Goal: Task Accomplishment & Management: Manage account settings

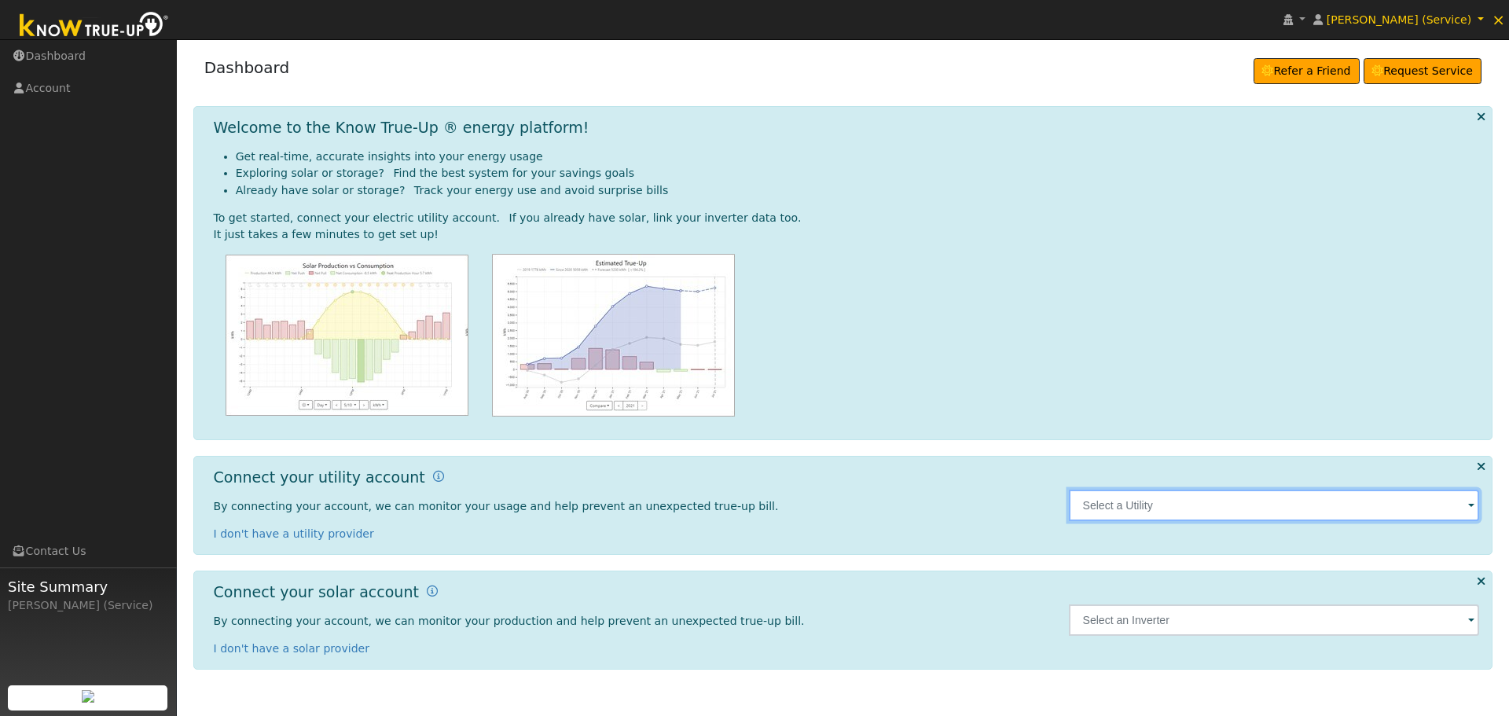
click at [1128, 516] on input "text" at bounding box center [1274, 505] width 411 height 31
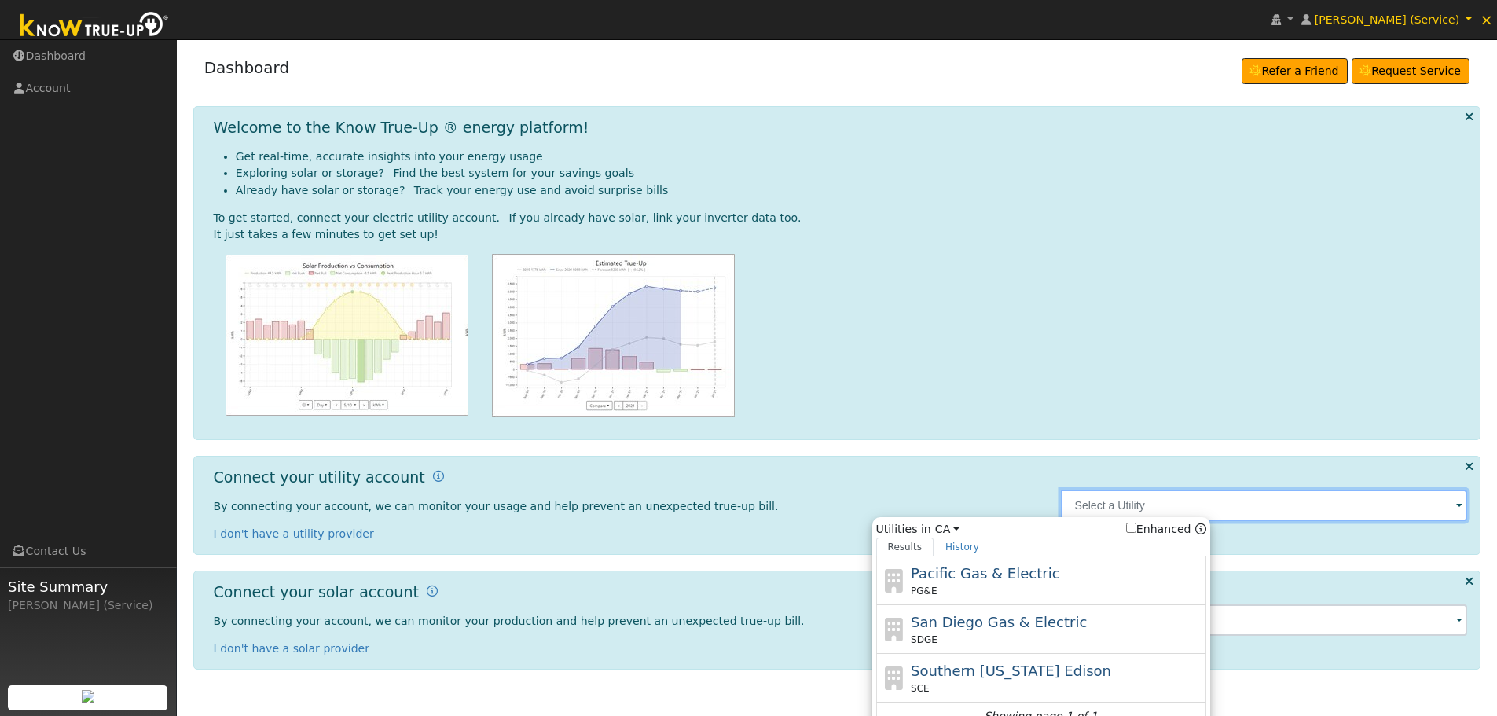
click at [1128, 504] on input "text" at bounding box center [1264, 505] width 407 height 31
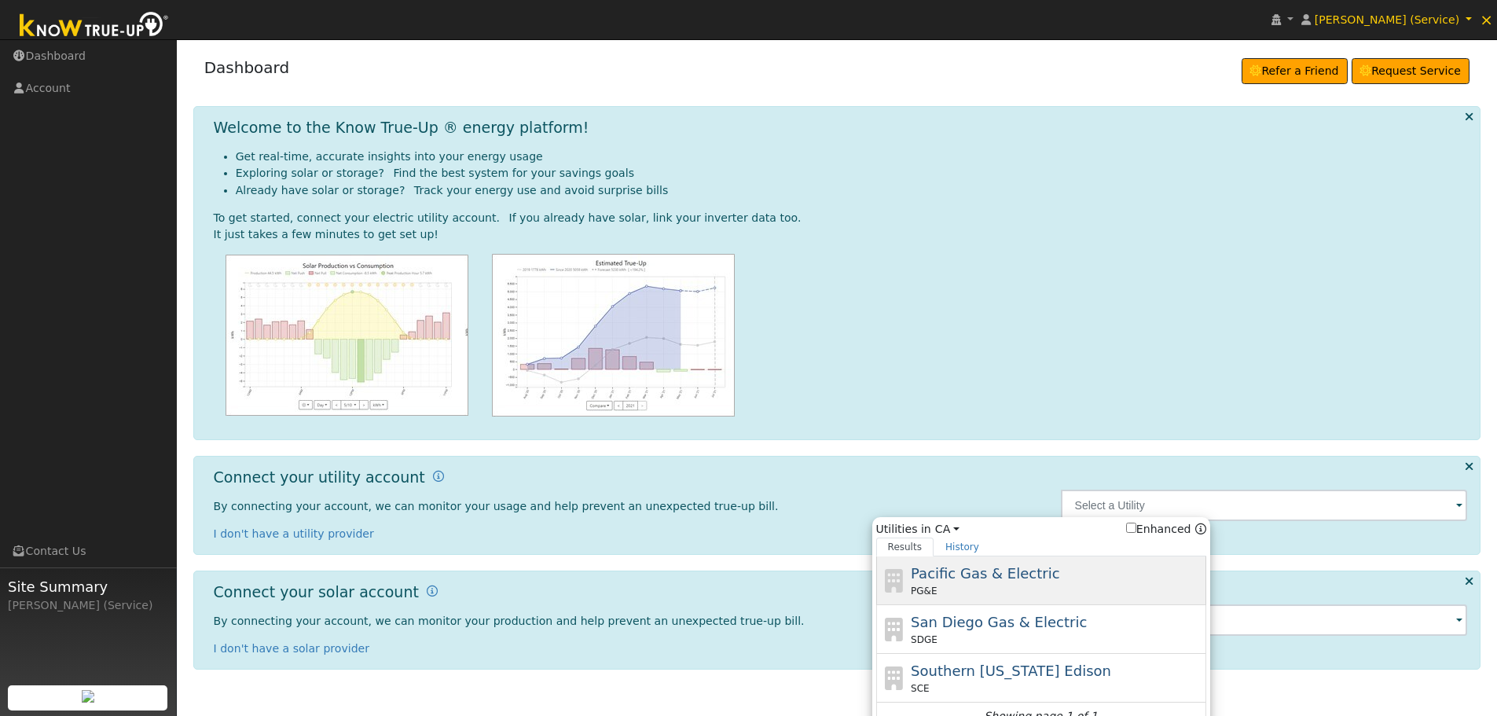
click at [1026, 570] on span "Pacific Gas & Electric" at bounding box center [985, 573] width 149 height 17
type input "PG&E"
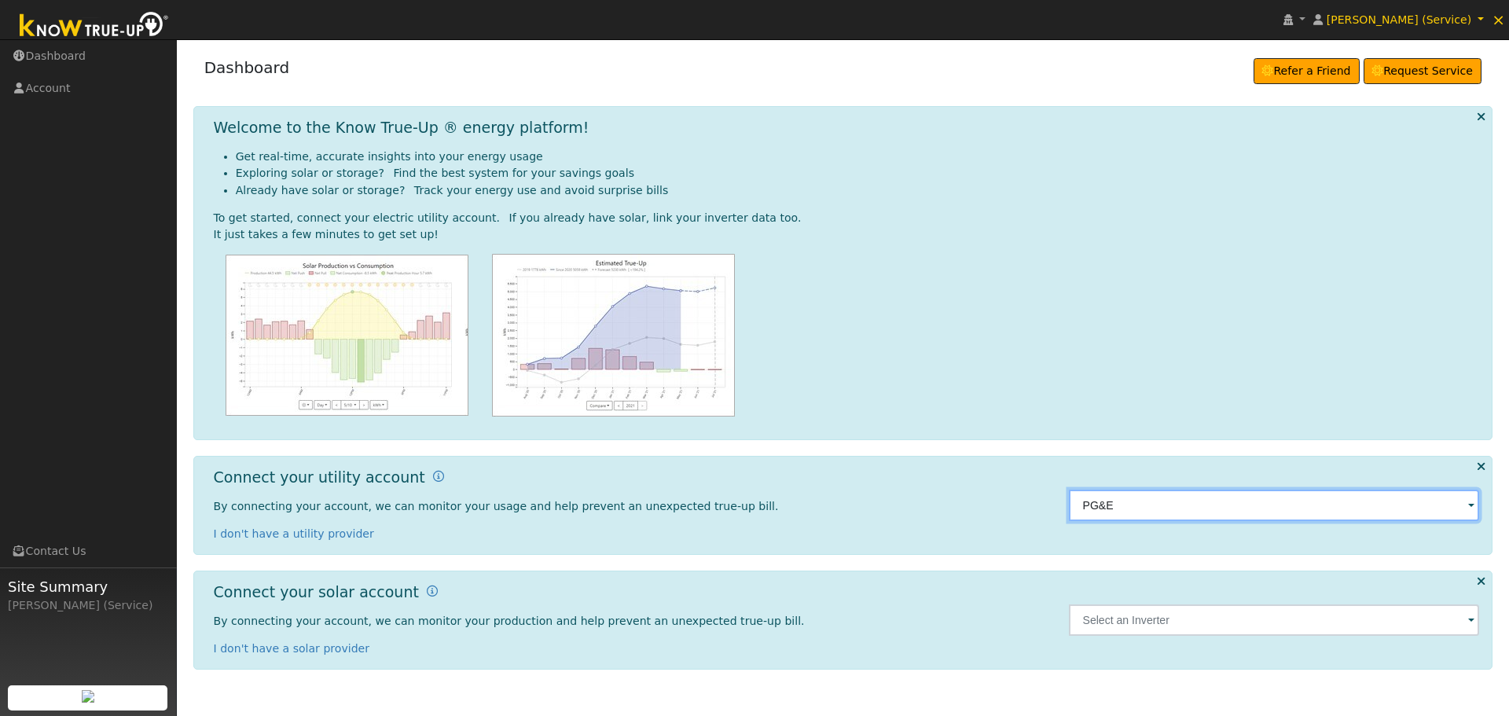
click at [1149, 503] on input "PG&E" at bounding box center [1274, 505] width 411 height 31
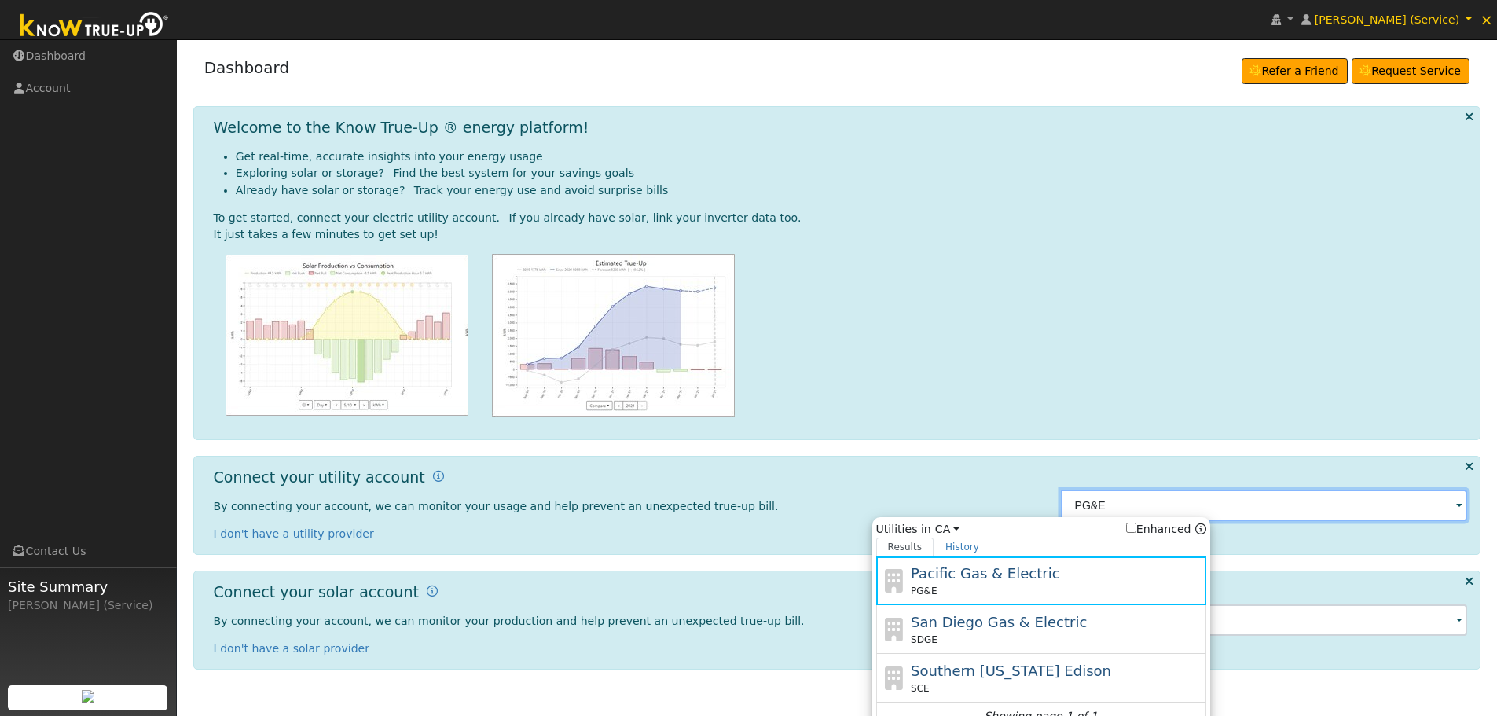
click at [1149, 503] on input "PG&E" at bounding box center [1264, 505] width 407 height 31
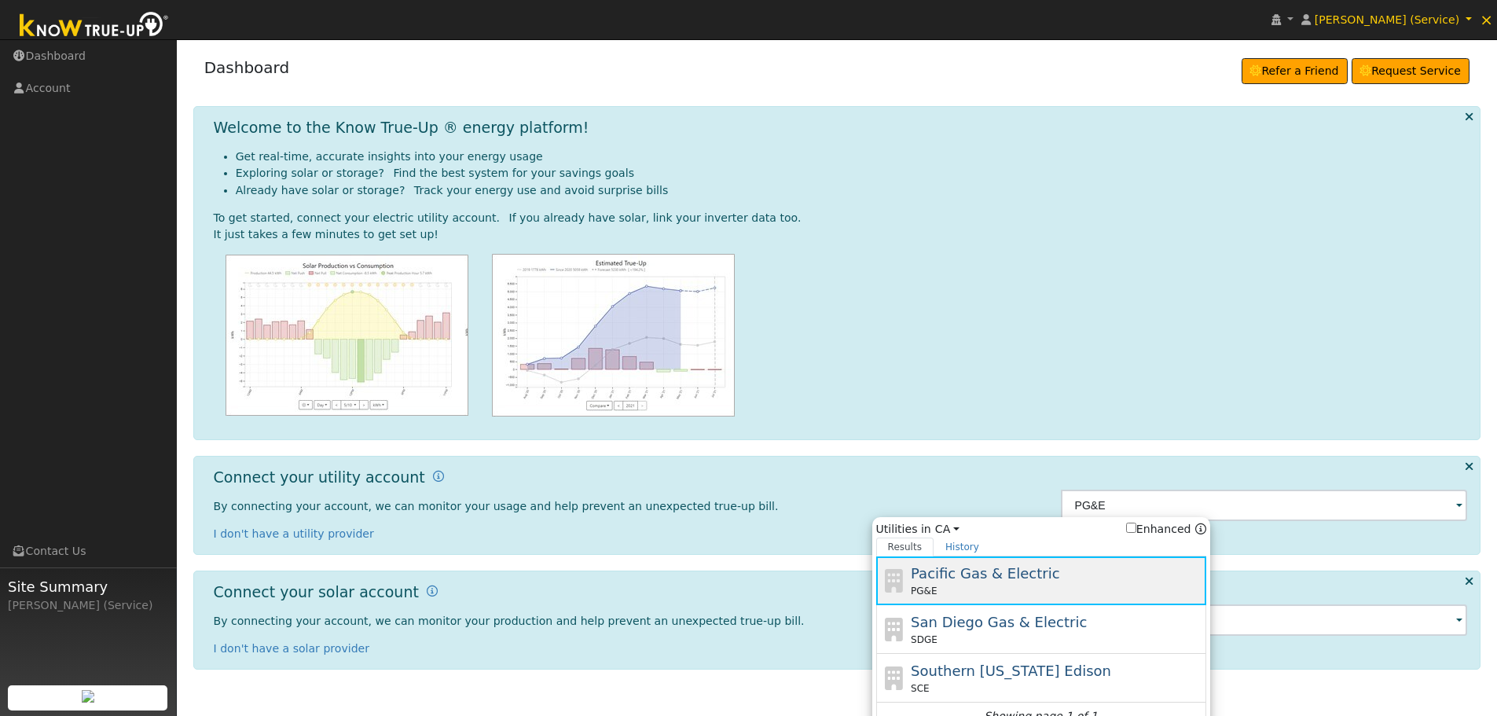
click at [1014, 577] on span "Pacific Gas & Electric" at bounding box center [985, 573] width 149 height 17
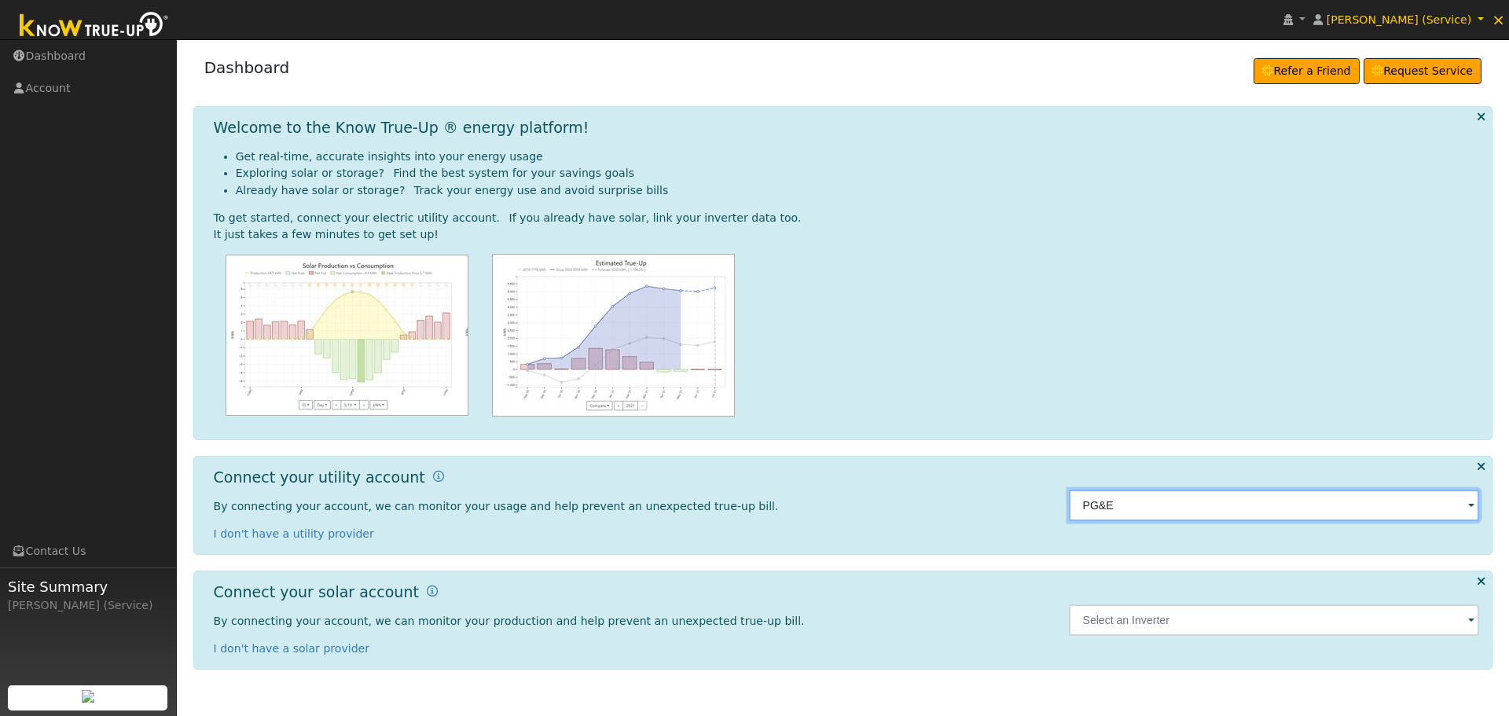
click at [1465, 504] on input "PG&E" at bounding box center [1274, 505] width 411 height 31
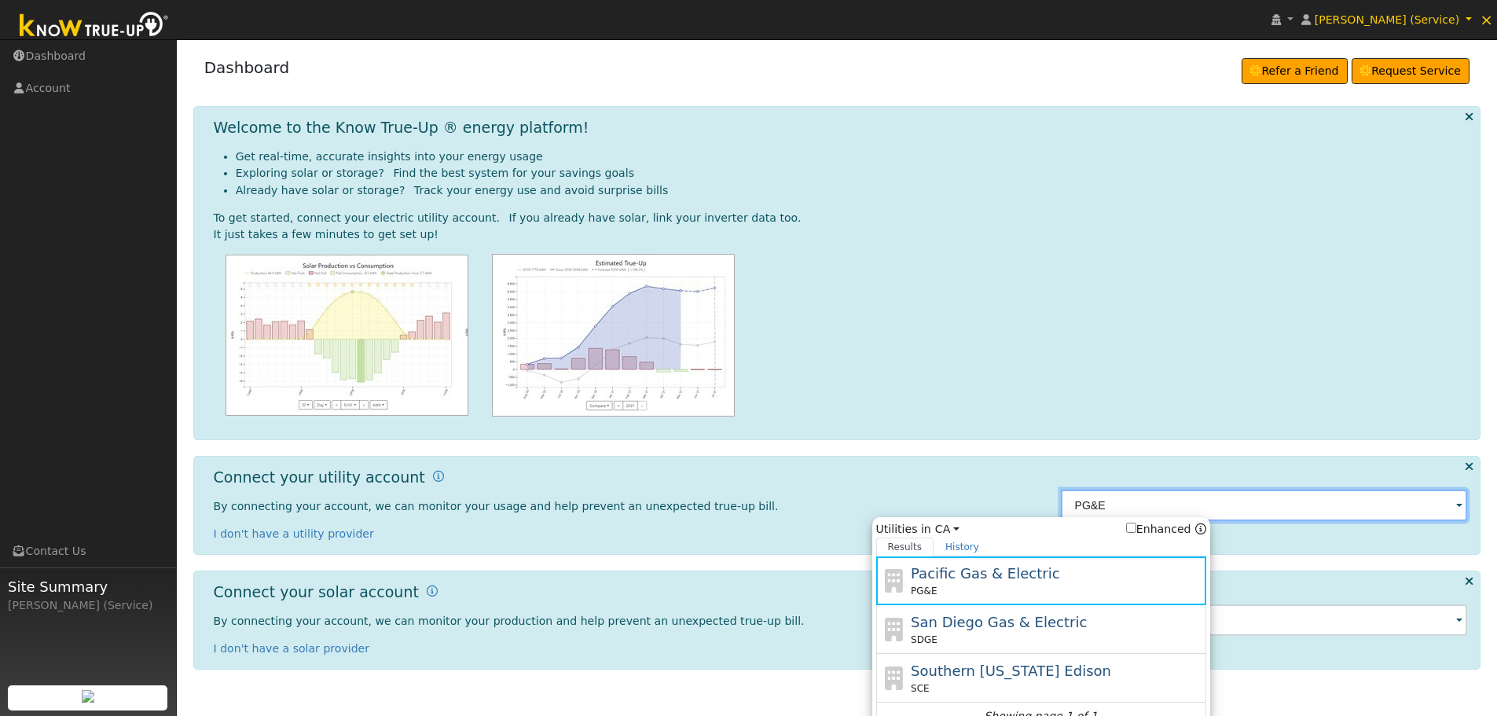
click at [1084, 510] on input "PG&E" at bounding box center [1264, 505] width 407 height 31
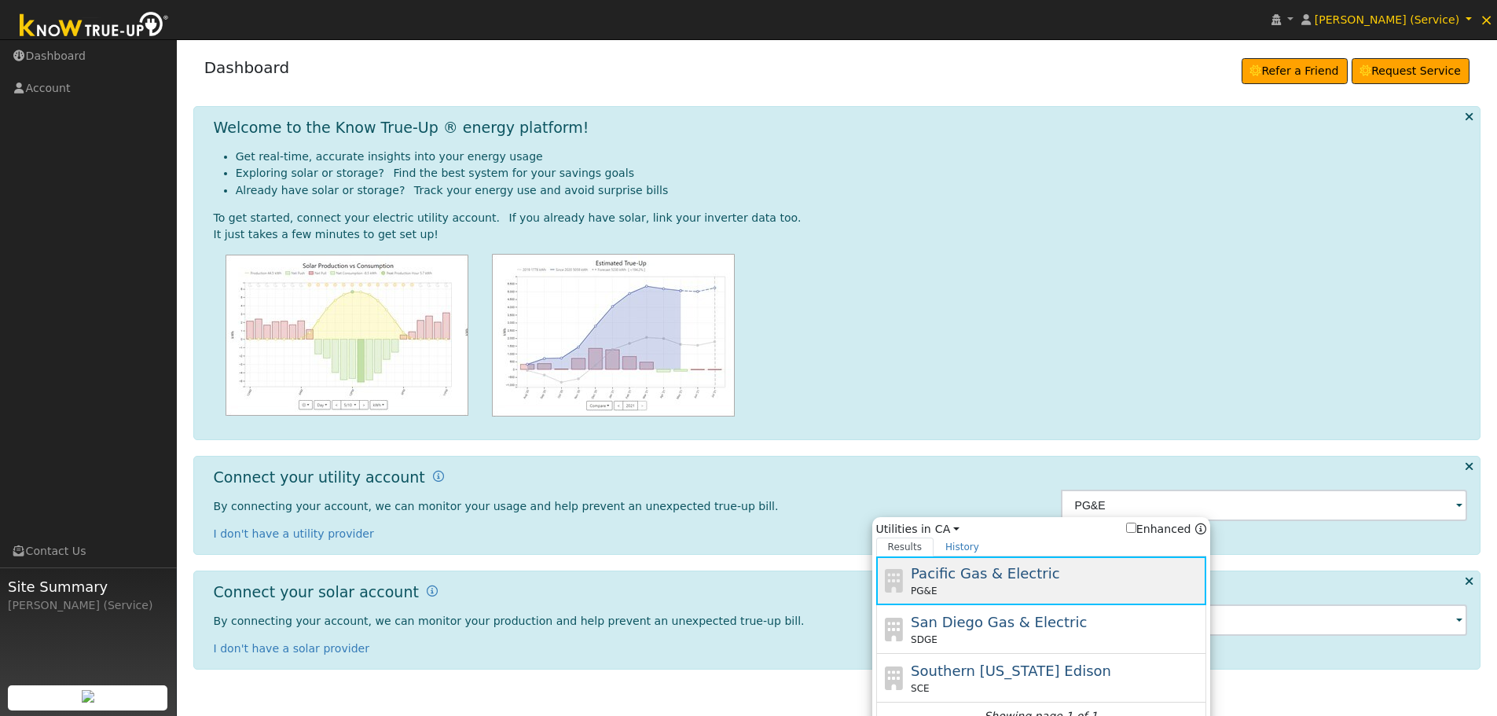
click at [961, 572] on span "Pacific Gas & Electric" at bounding box center [985, 573] width 149 height 17
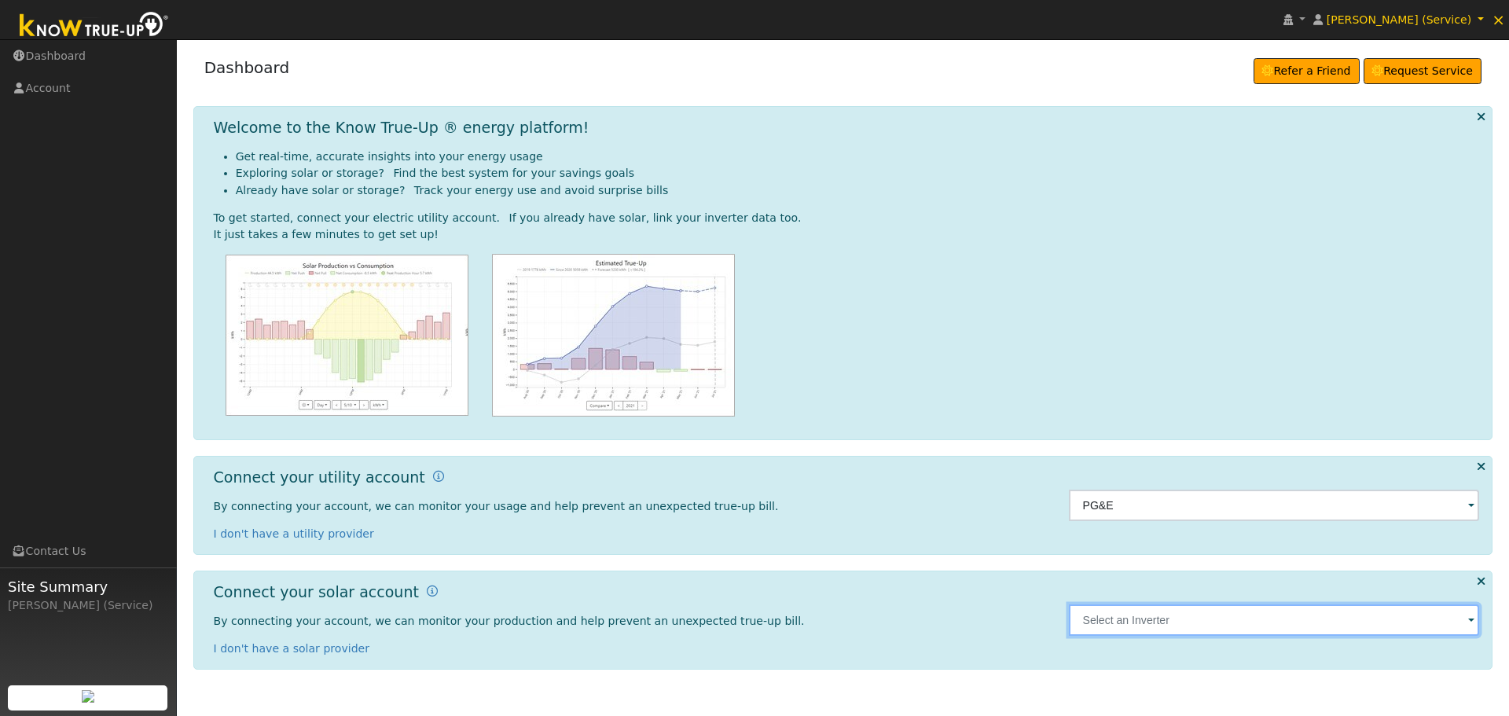
click at [1145, 624] on input "text" at bounding box center [1274, 619] width 411 height 31
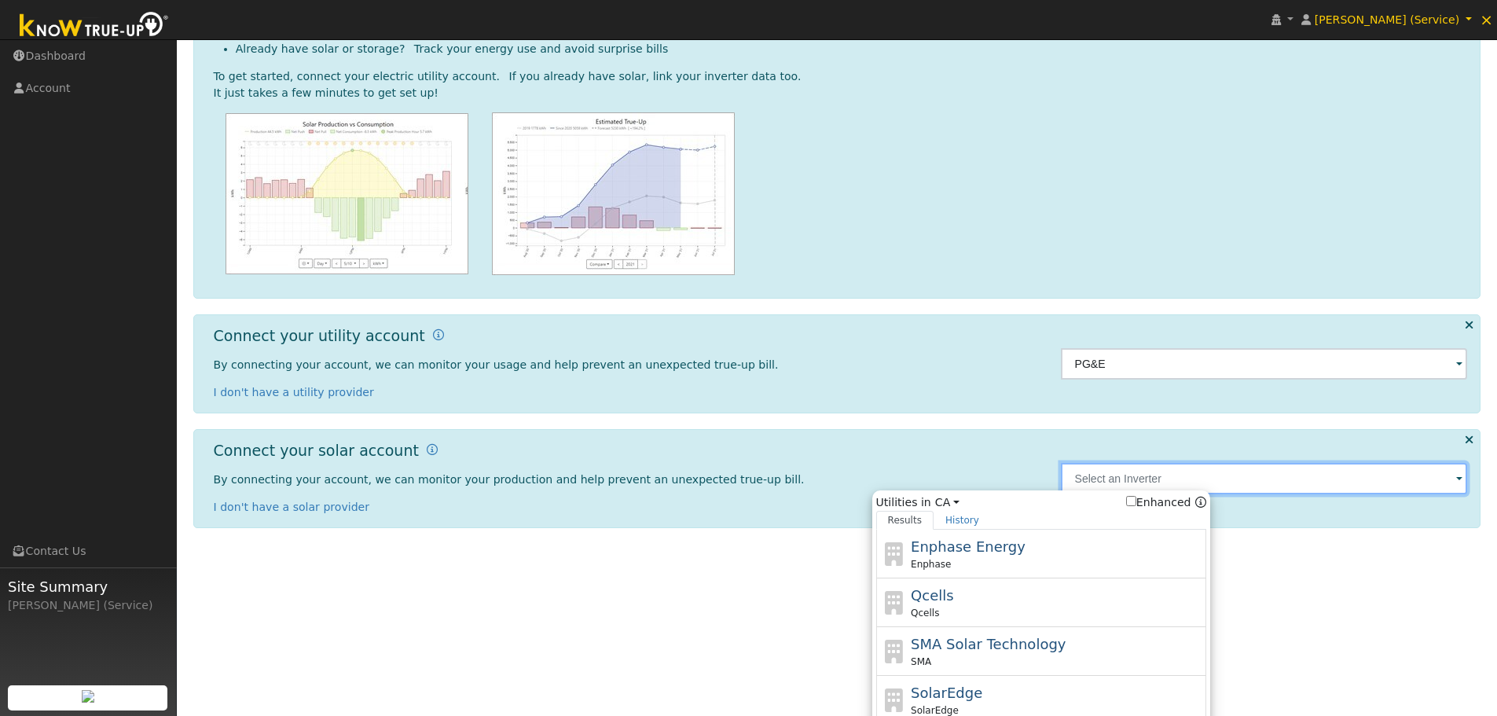
scroll to position [157, 0]
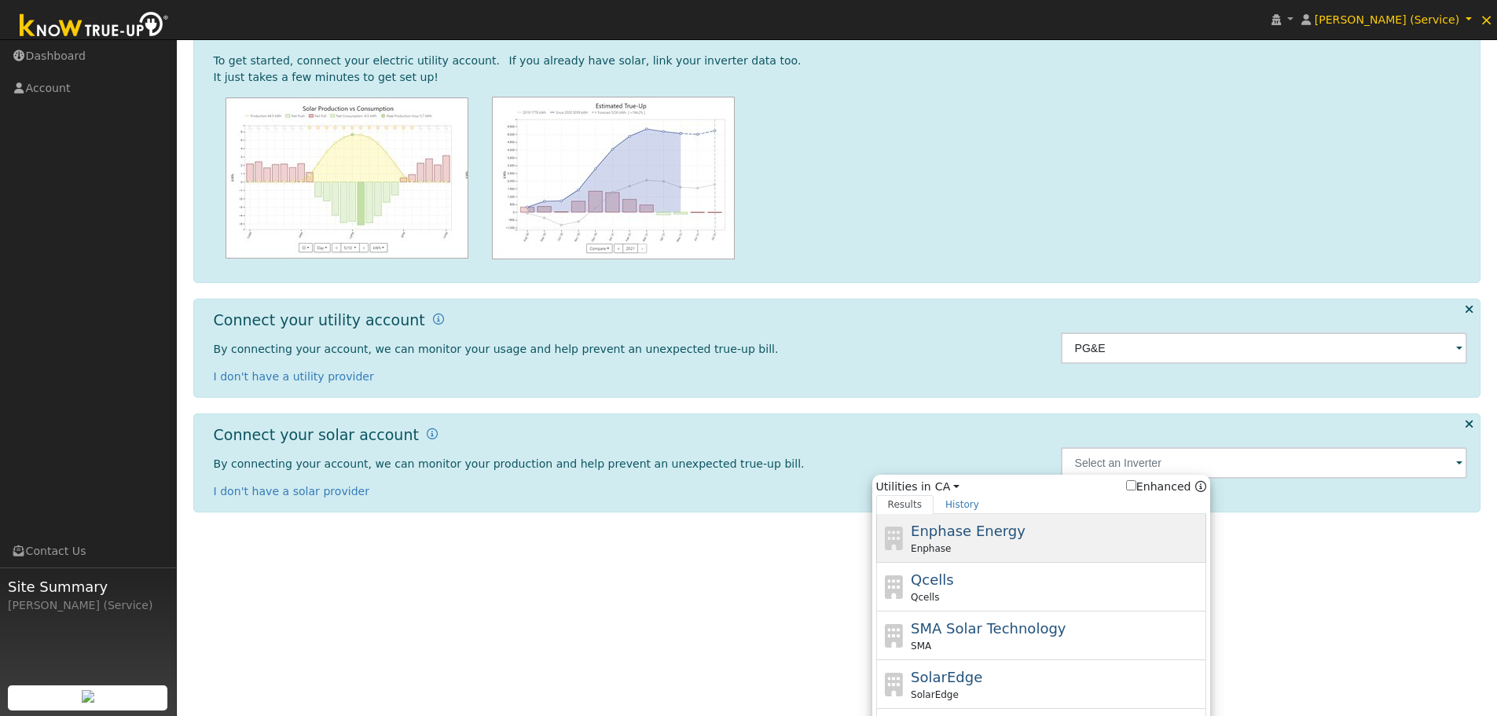
click at [1007, 534] on span "Enphase Energy" at bounding box center [968, 531] width 115 height 17
type input "Enphase"
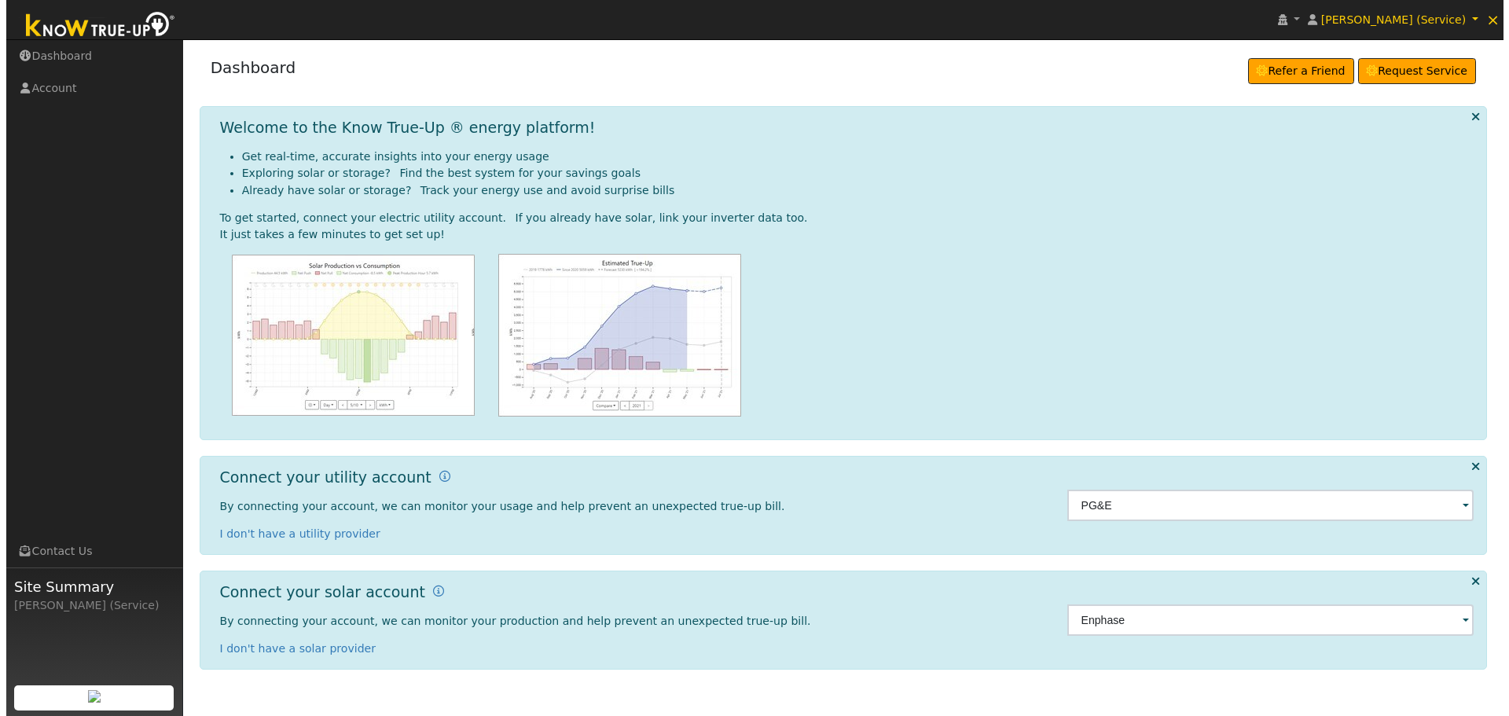
scroll to position [0, 0]
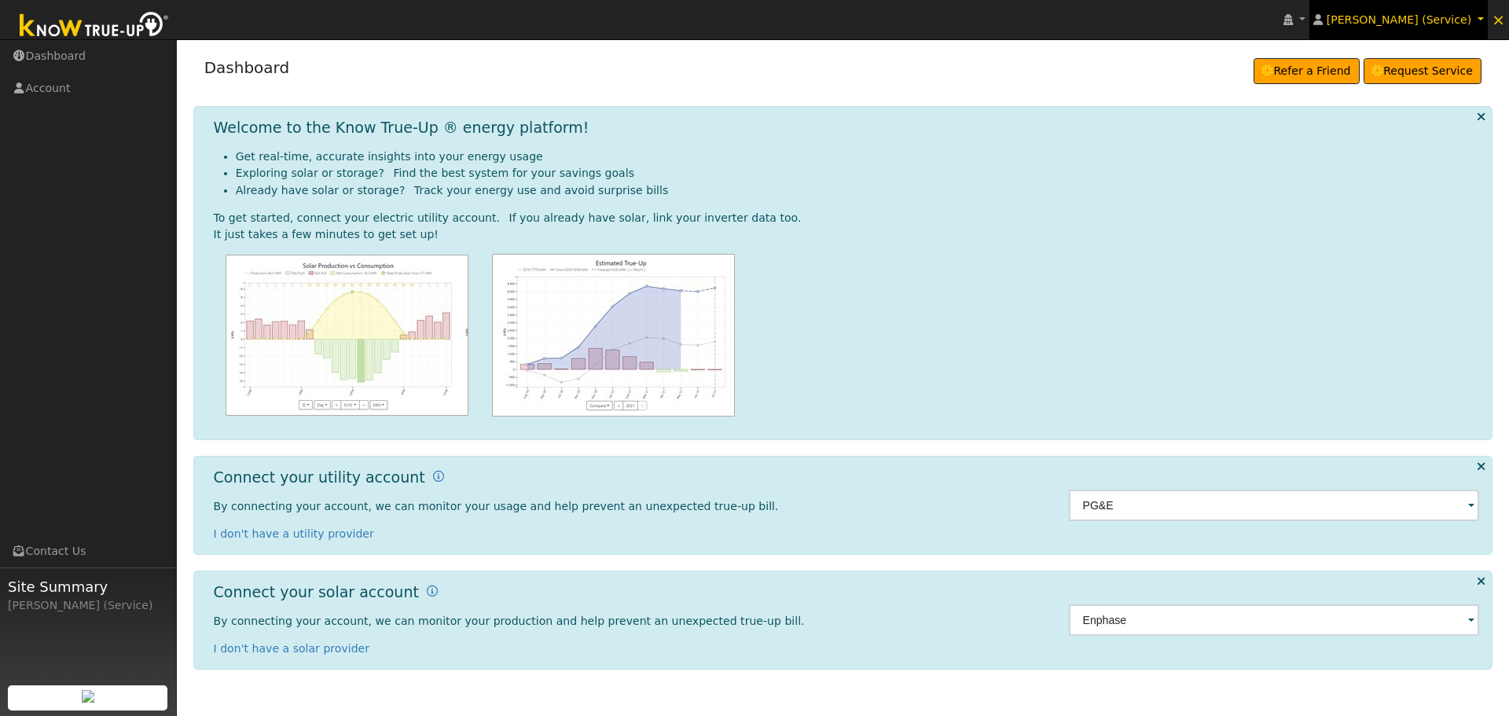
click at [1402, 20] on span "[PERSON_NAME] (Service)" at bounding box center [1398, 19] width 145 height 13
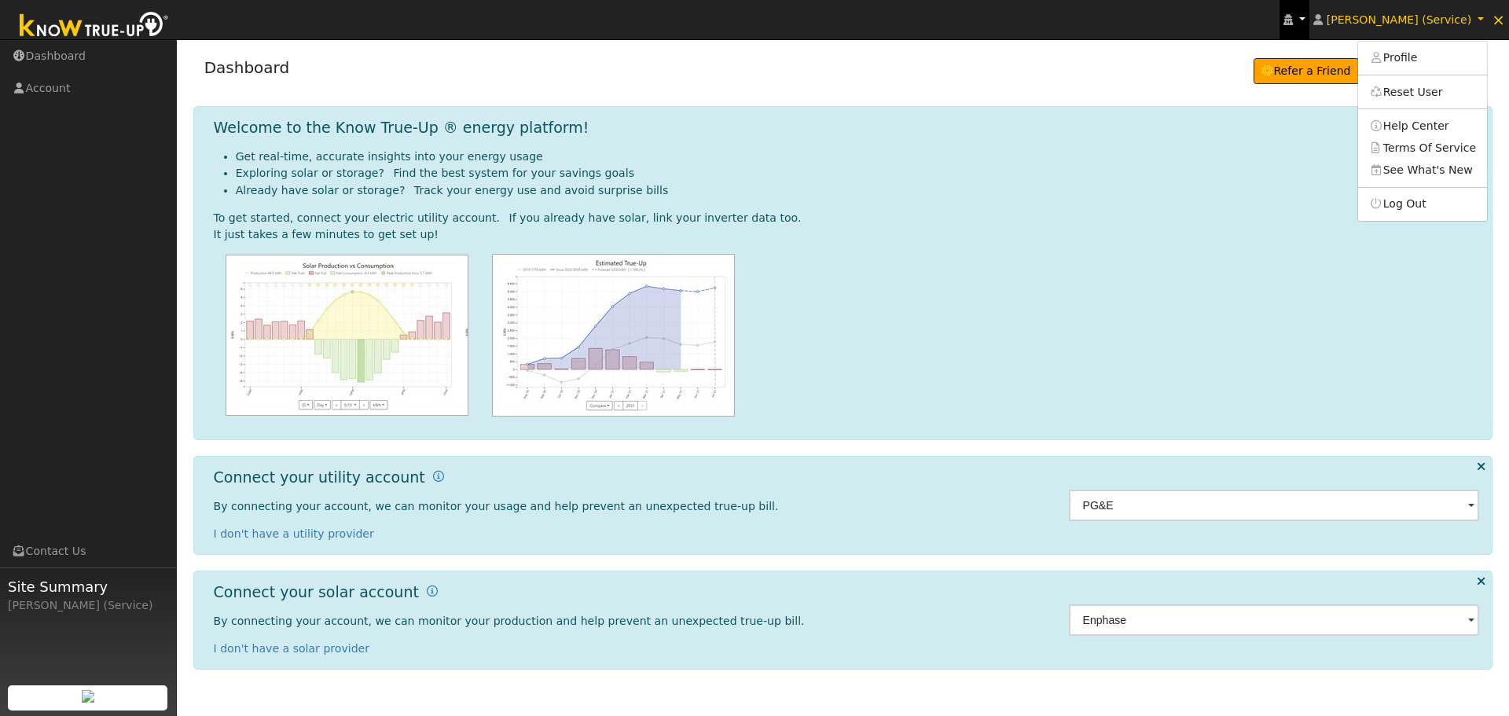
click at [1293, 20] on icon at bounding box center [1287, 19] width 9 height 11
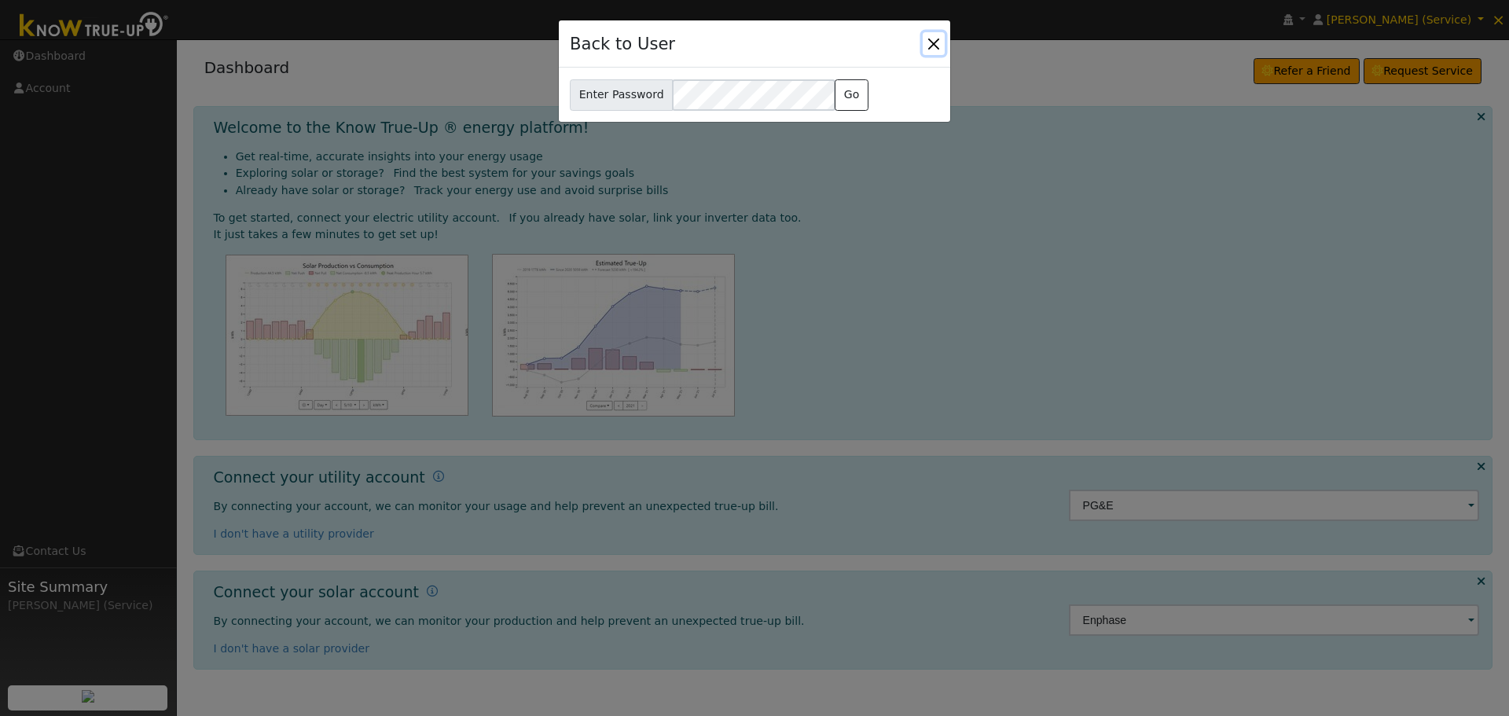
click at [934, 40] on button "Close" at bounding box center [934, 43] width 22 height 22
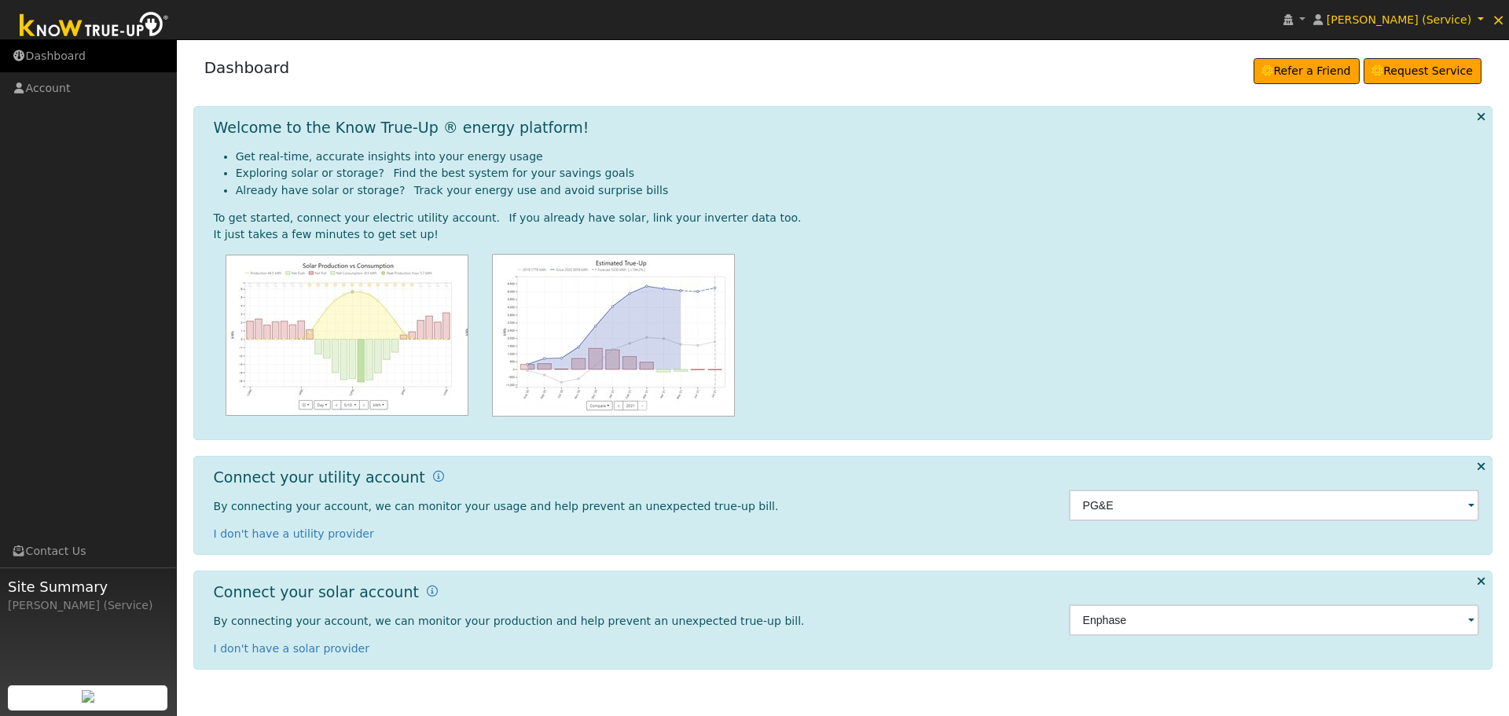
click at [43, 56] on link "Dashboard" at bounding box center [88, 56] width 177 height 32
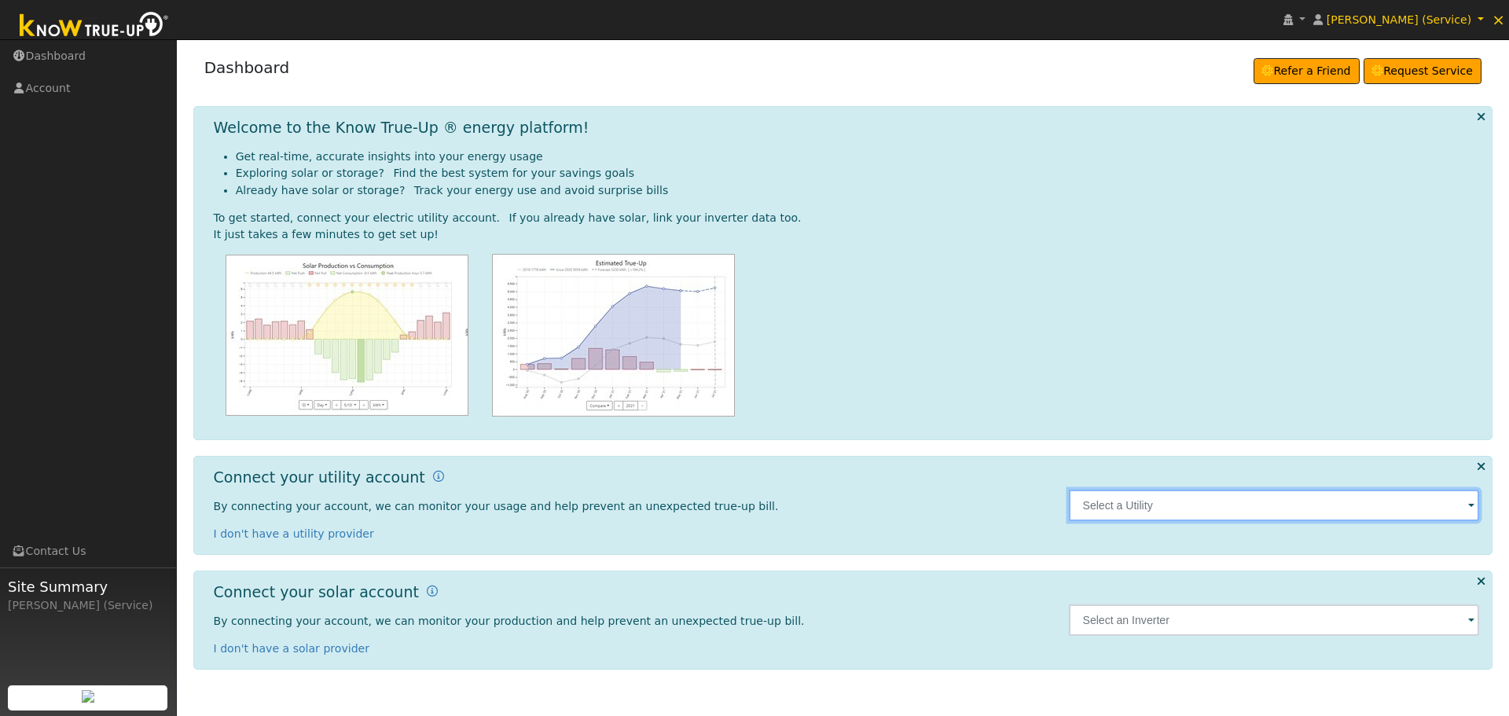
click at [1205, 514] on input "text" at bounding box center [1274, 505] width 411 height 31
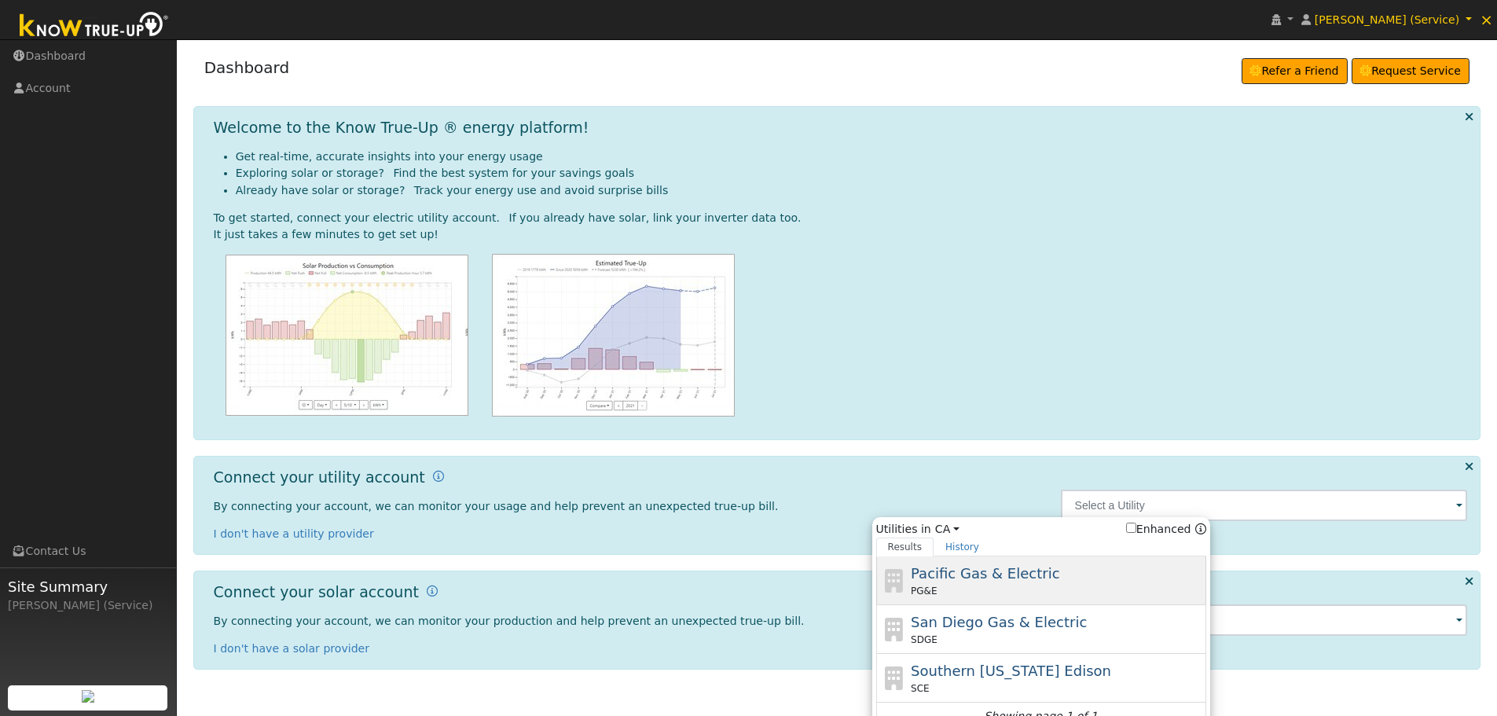
click at [1007, 571] on span "Pacific Gas & Electric" at bounding box center [985, 573] width 149 height 17
type input "PG&E"
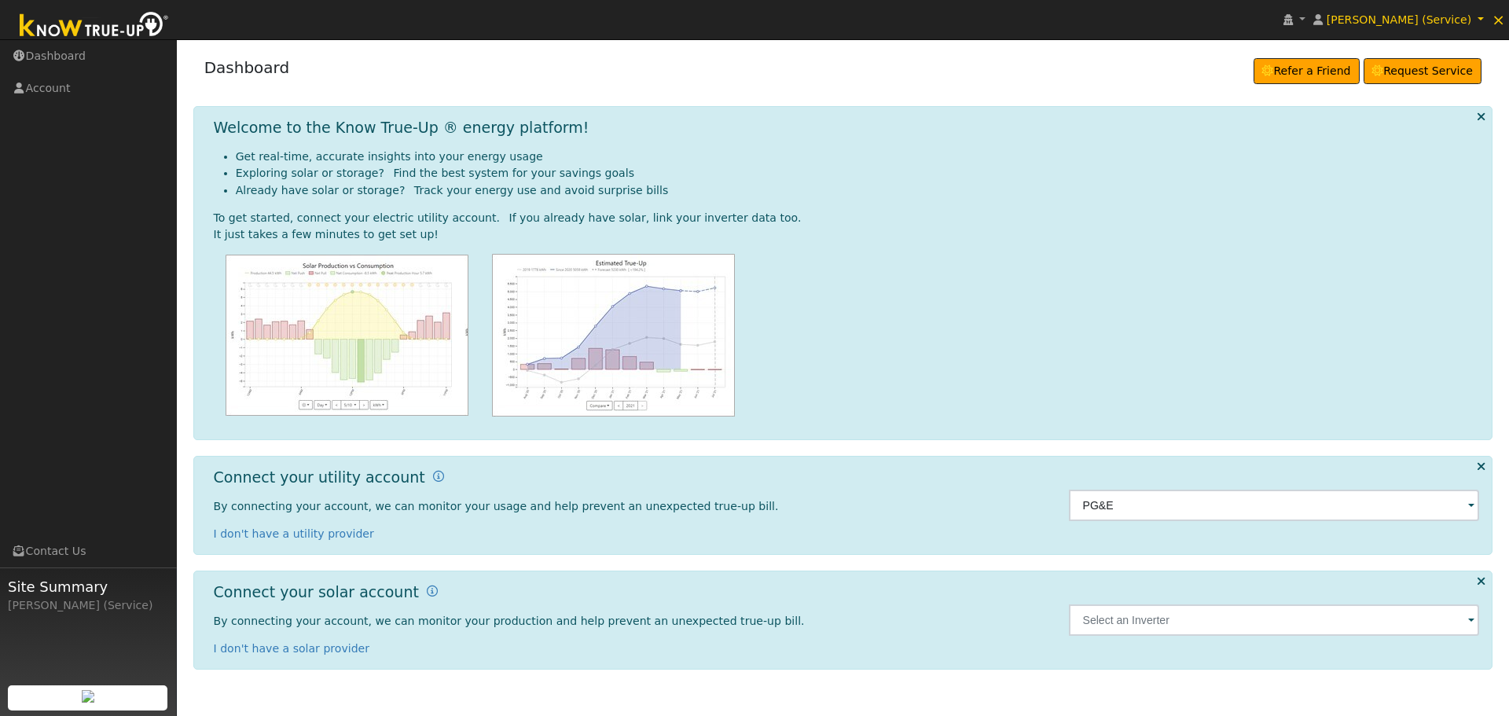
click at [155, 28] on img at bounding box center [94, 26] width 165 height 35
click at [66, 55] on link "Dashboard" at bounding box center [88, 56] width 177 height 32
click at [1129, 505] on input "text" at bounding box center [1274, 505] width 411 height 31
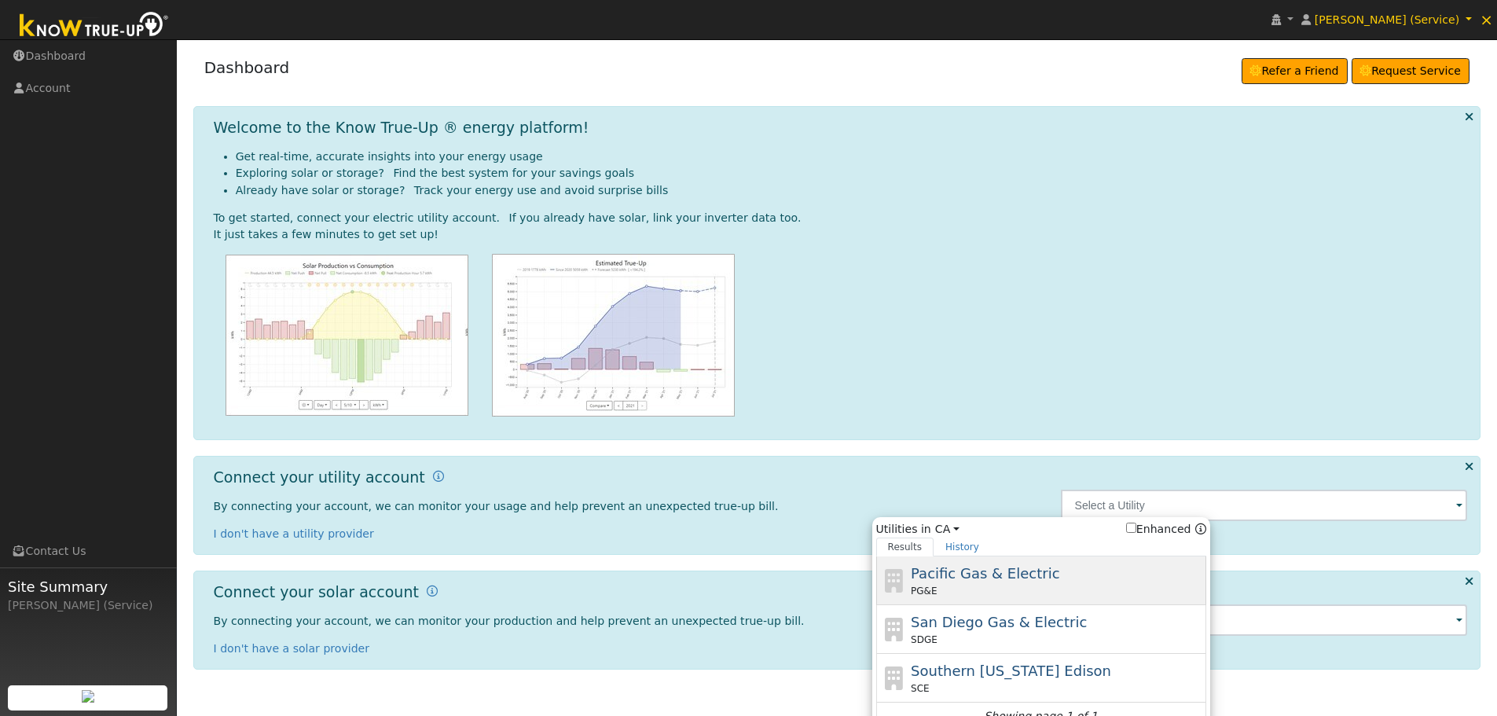
click at [969, 576] on span "Pacific Gas & Electric" at bounding box center [985, 573] width 149 height 17
type input "PG&E"
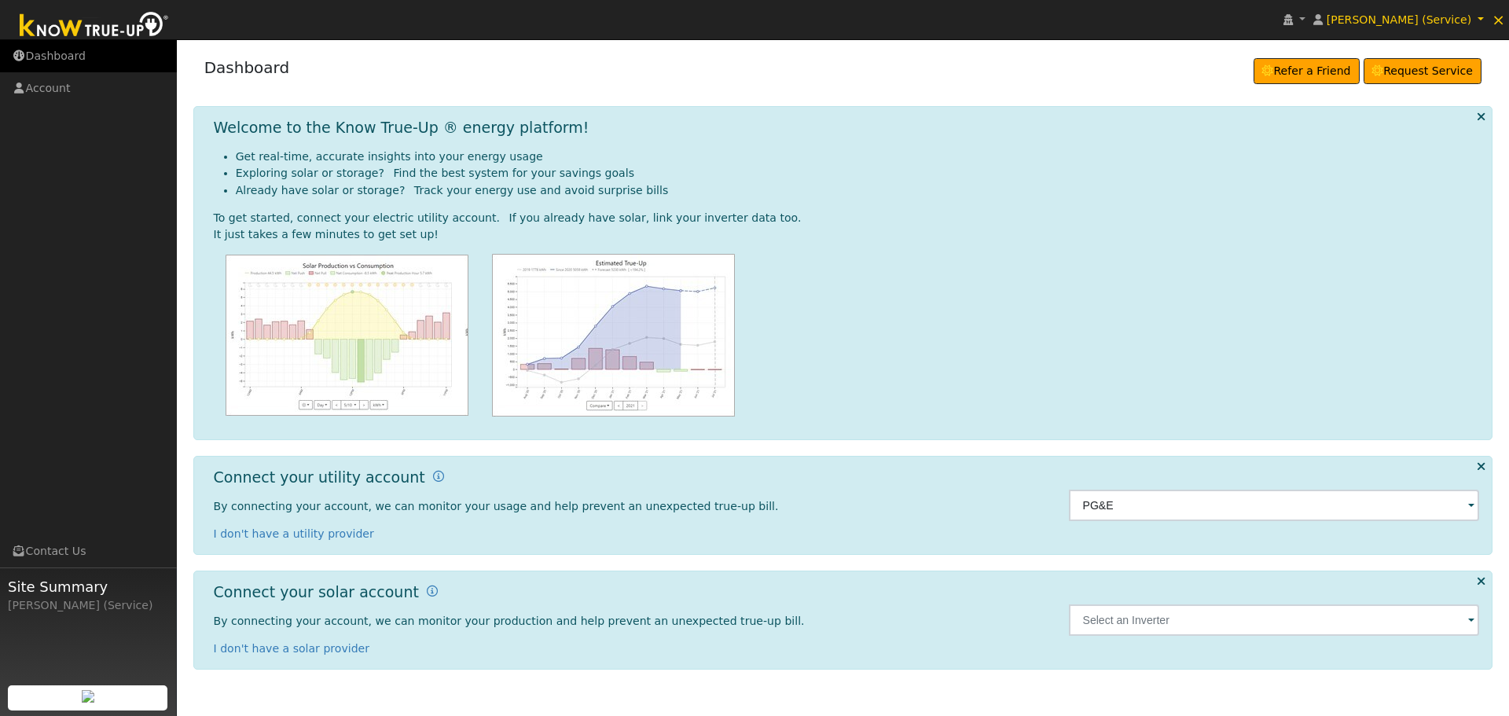
click at [31, 51] on link "Dashboard" at bounding box center [88, 56] width 177 height 32
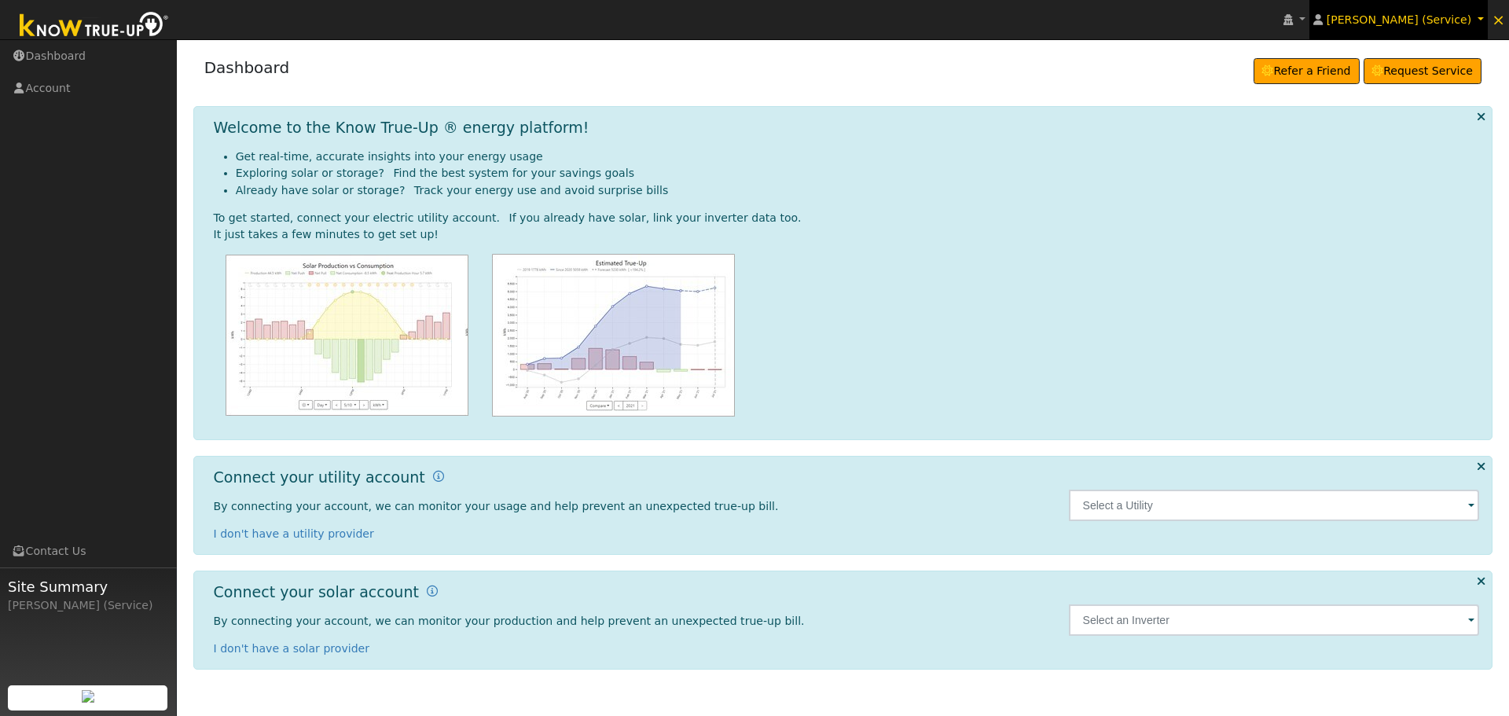
click at [1437, 21] on span "[PERSON_NAME] (Service)" at bounding box center [1398, 19] width 145 height 13
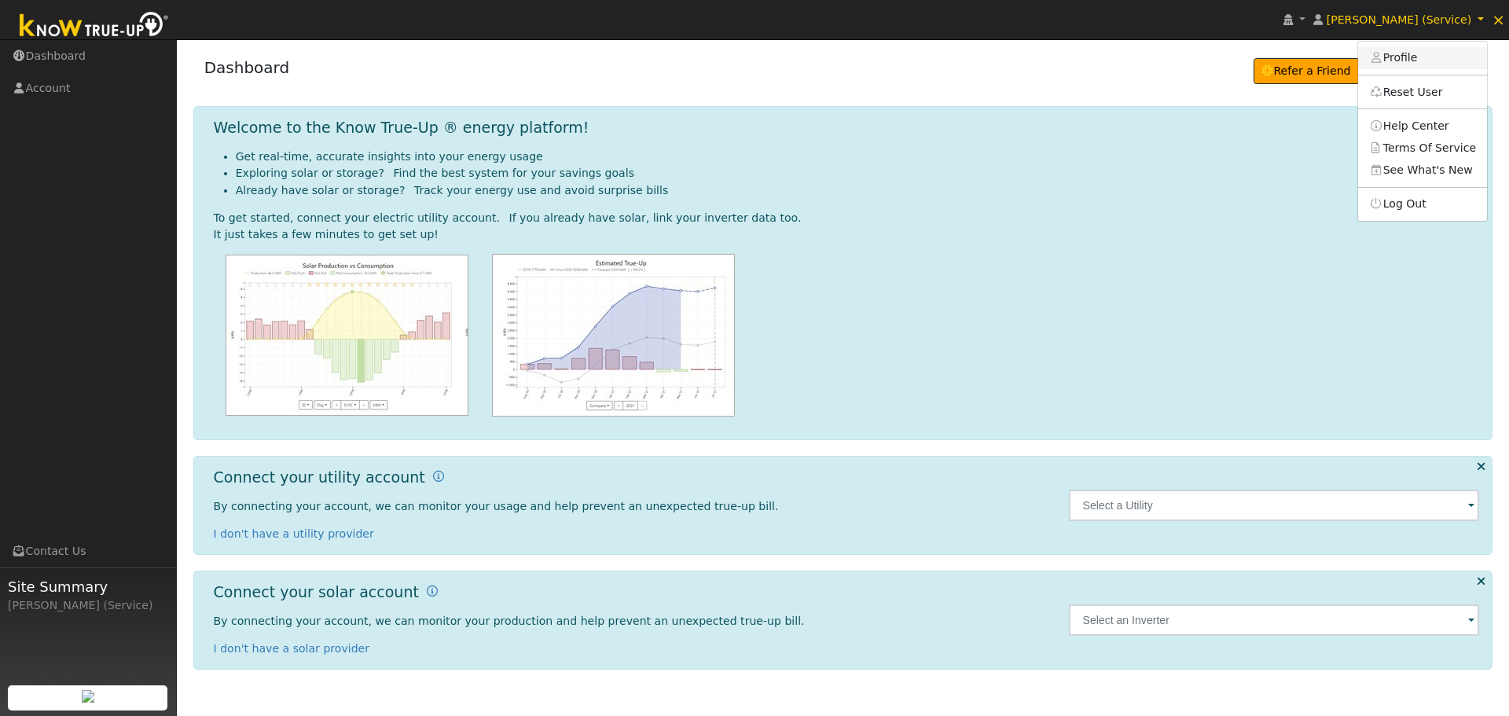
click at [1415, 56] on link "Profile" at bounding box center [1422, 58] width 129 height 22
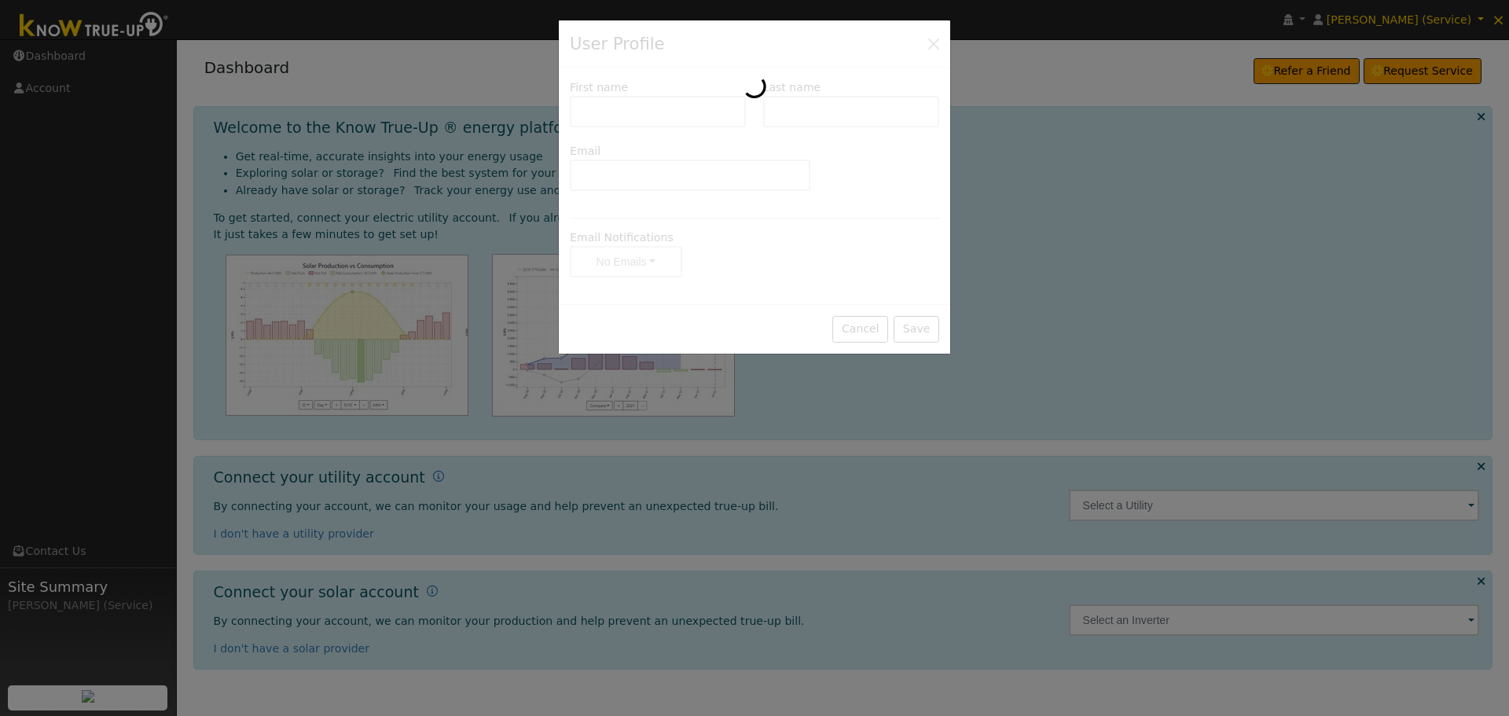
type input "[PERSON_NAME]"
type input "[PERSON_NAME] (Service)"
type input "[PERSON_NAME][EMAIL_ADDRESS][DOMAIN_NAME]"
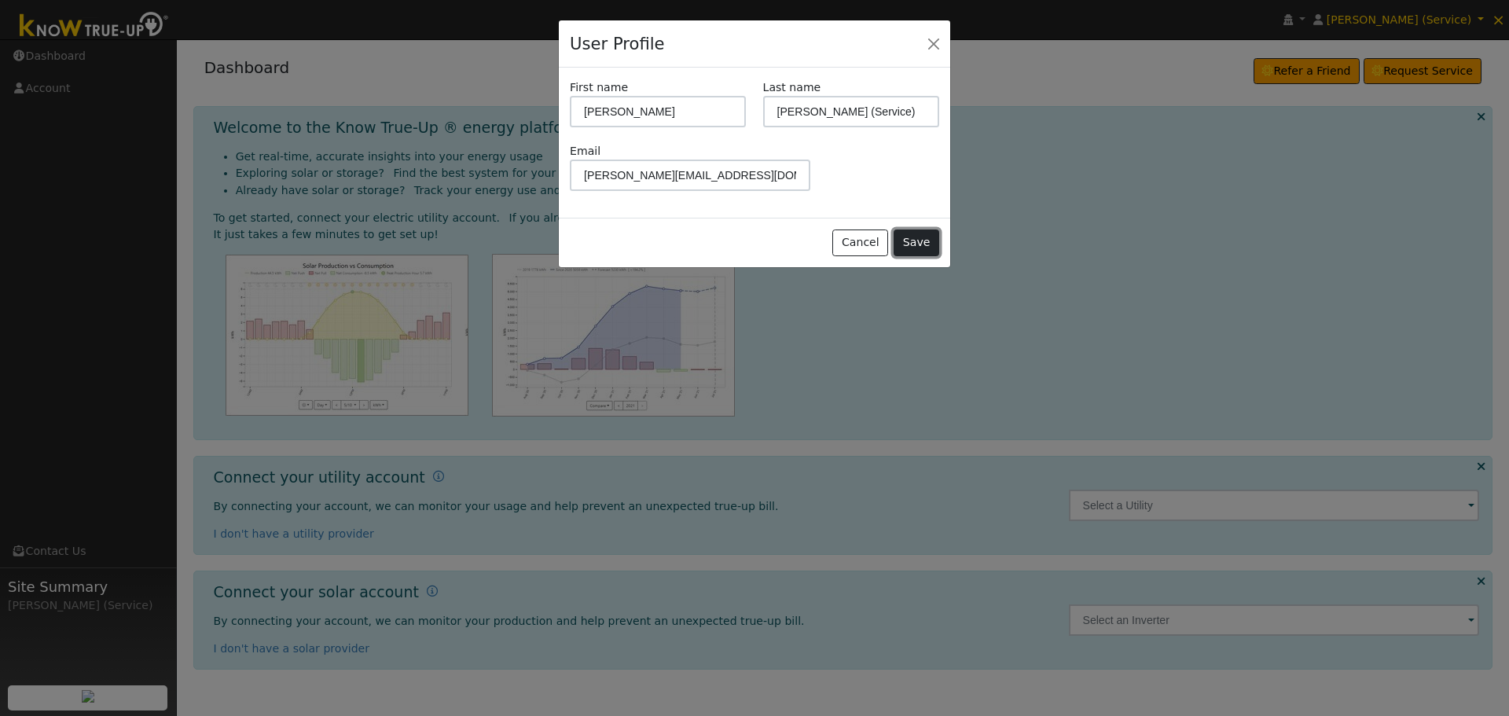
click at [919, 244] on button "Save" at bounding box center [916, 242] width 46 height 27
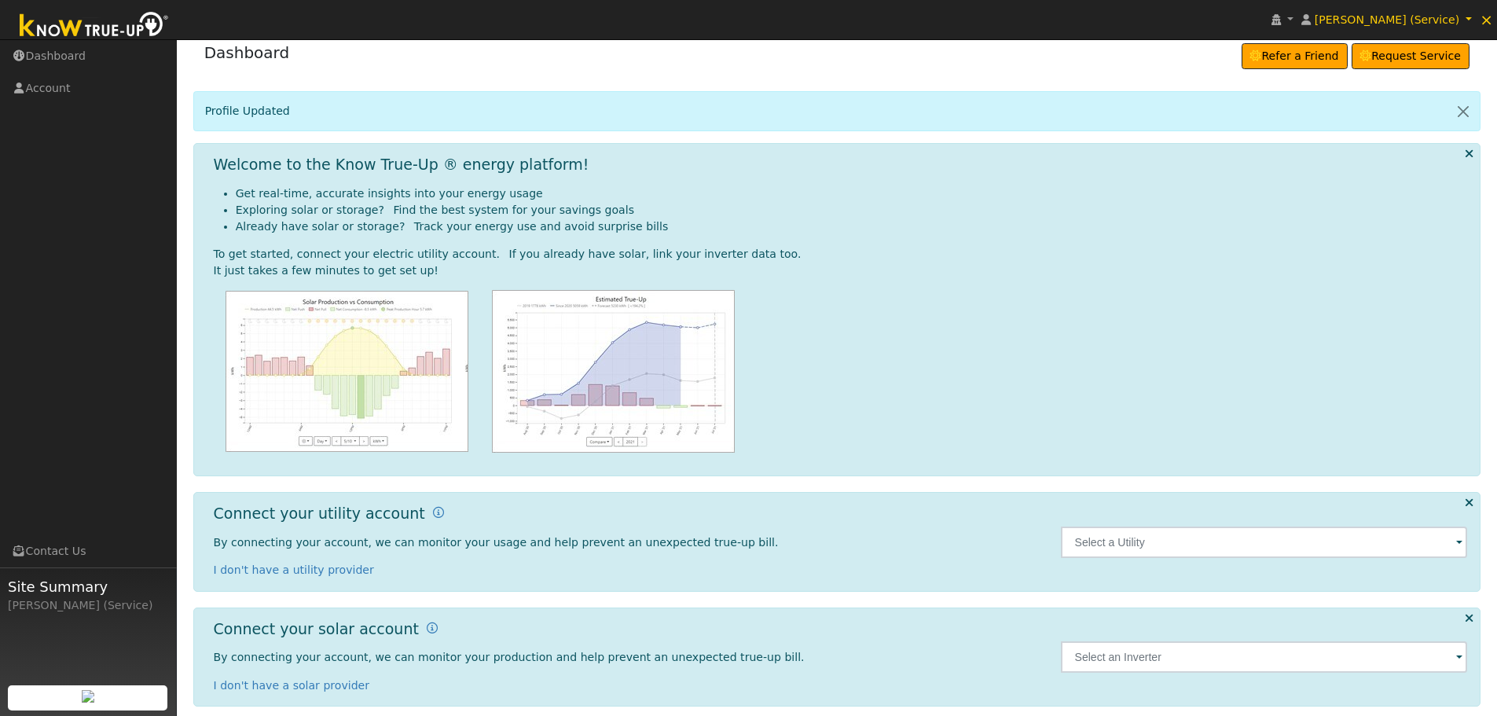
scroll to position [29, 0]
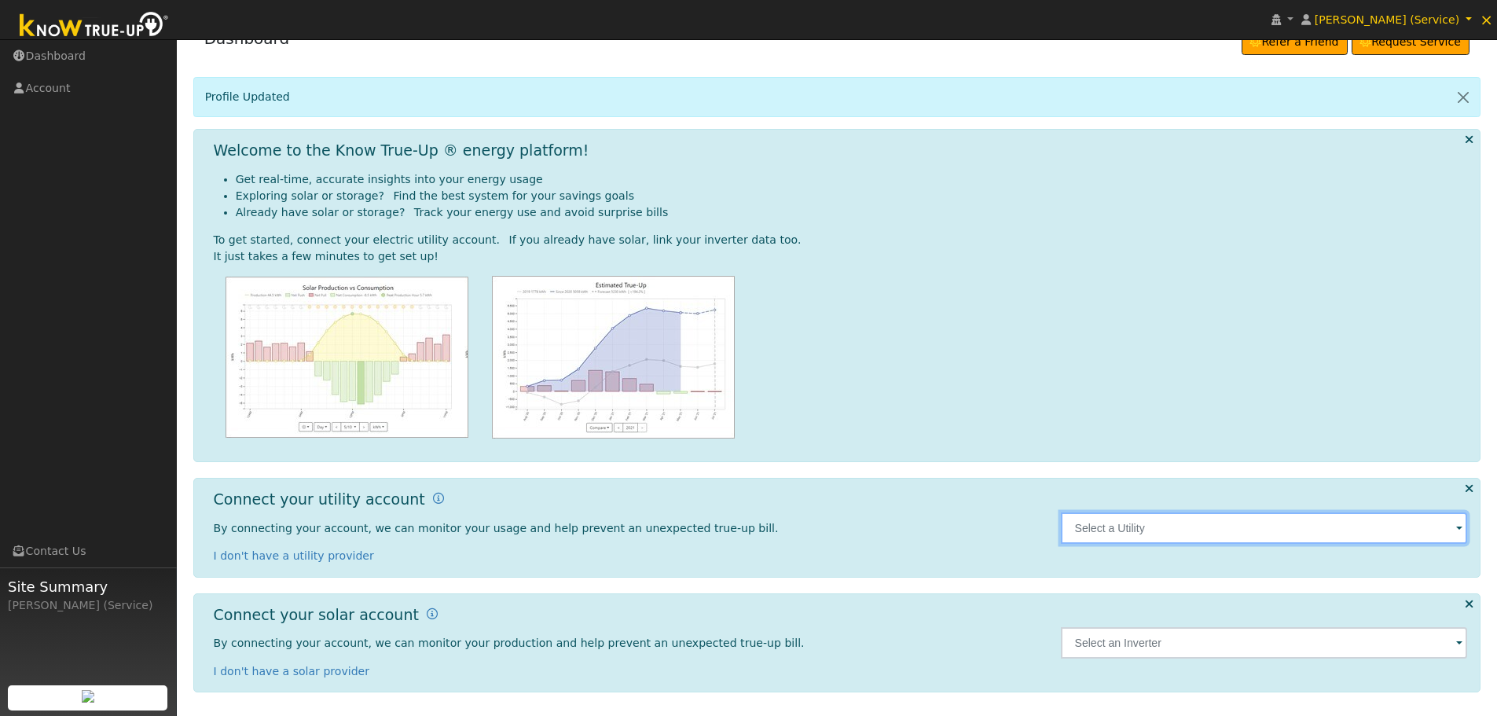
click at [1117, 527] on input "text" at bounding box center [1264, 527] width 407 height 31
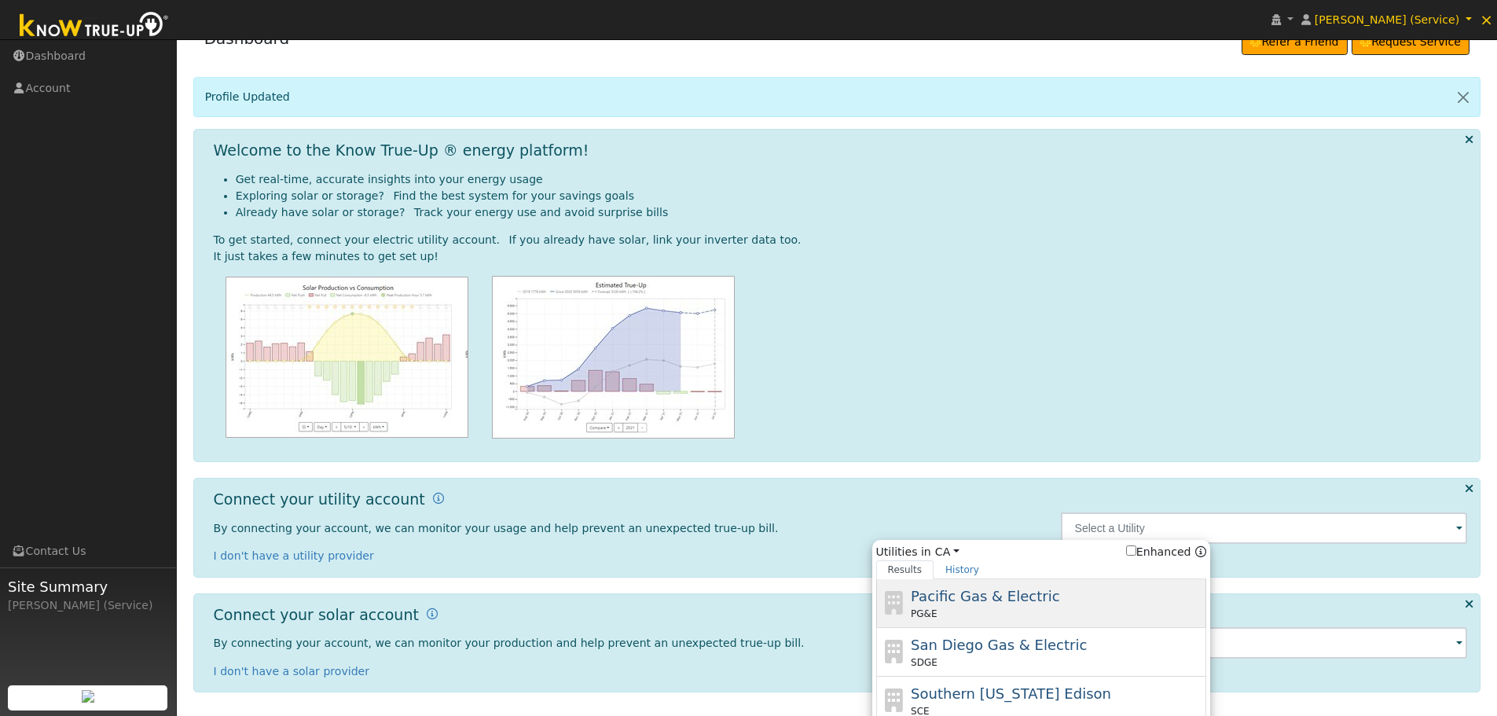
click at [1011, 594] on span "Pacific Gas & Electric" at bounding box center [985, 596] width 149 height 17
type input "PG&E"
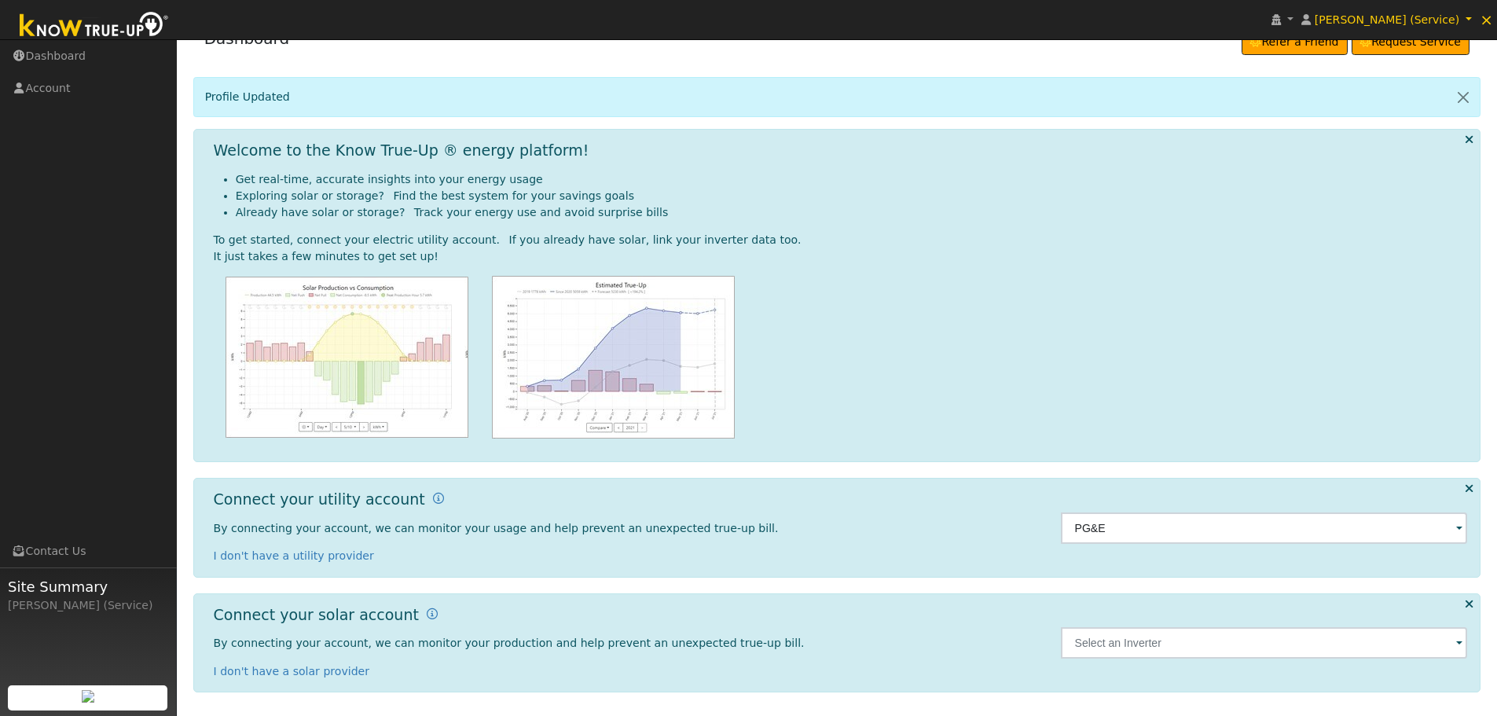
scroll to position [0, 0]
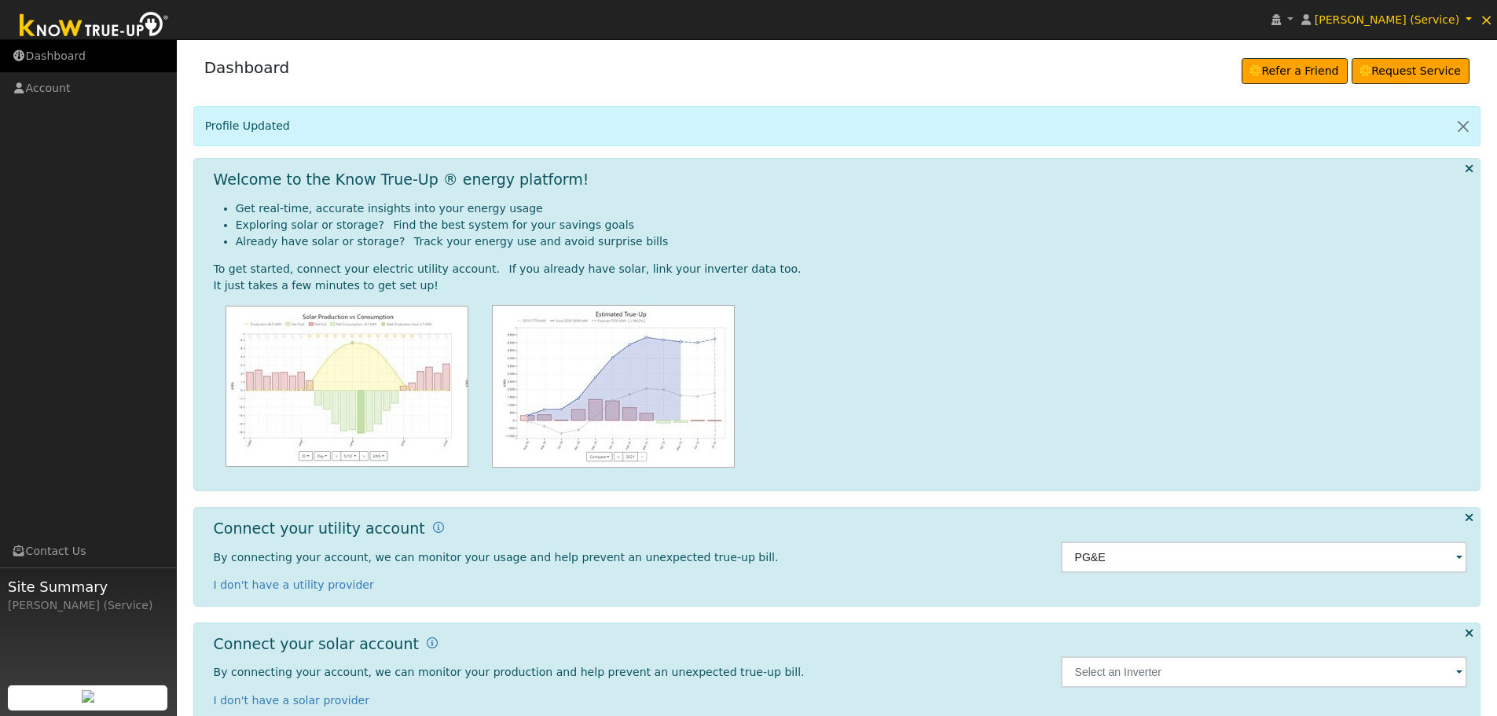
click at [68, 50] on link "Dashboard" at bounding box center [88, 56] width 177 height 32
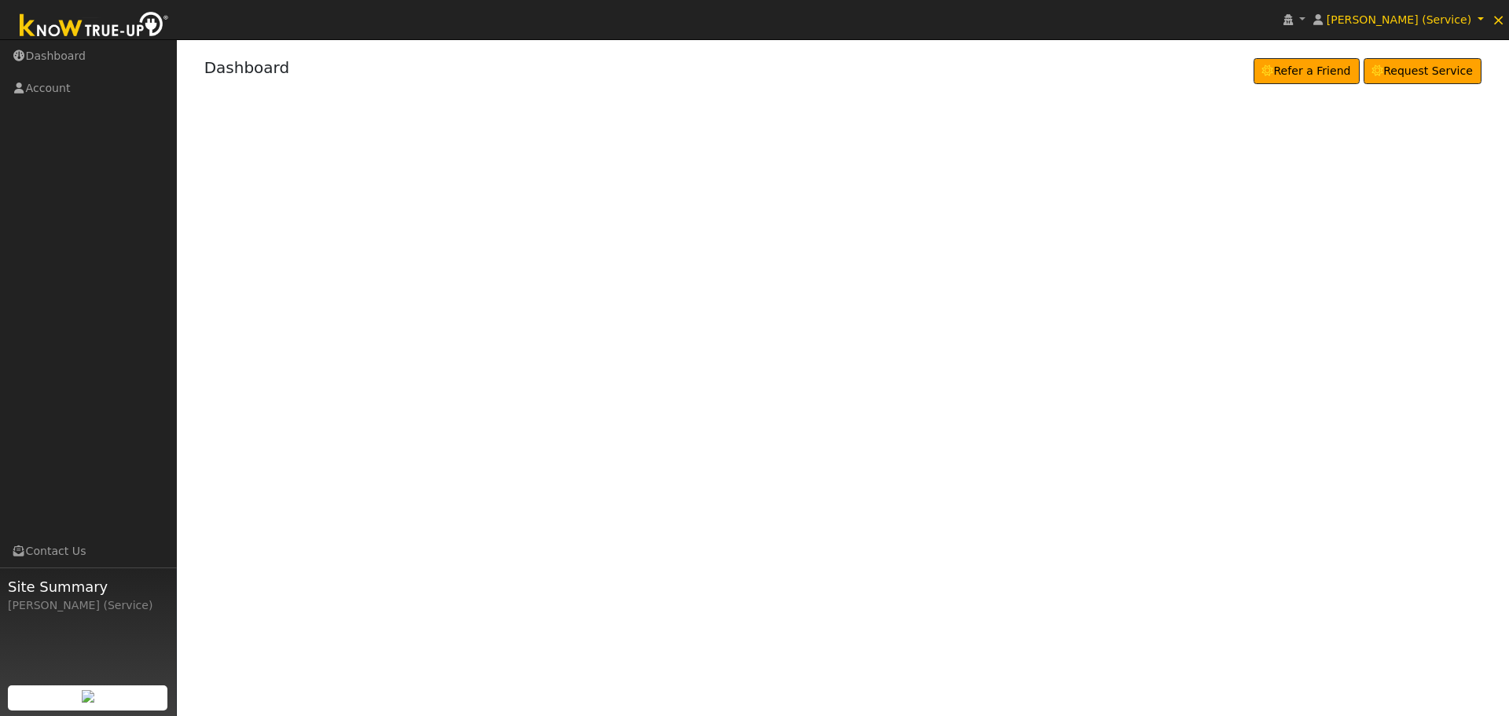
click at [78, 26] on img at bounding box center [94, 26] width 165 height 35
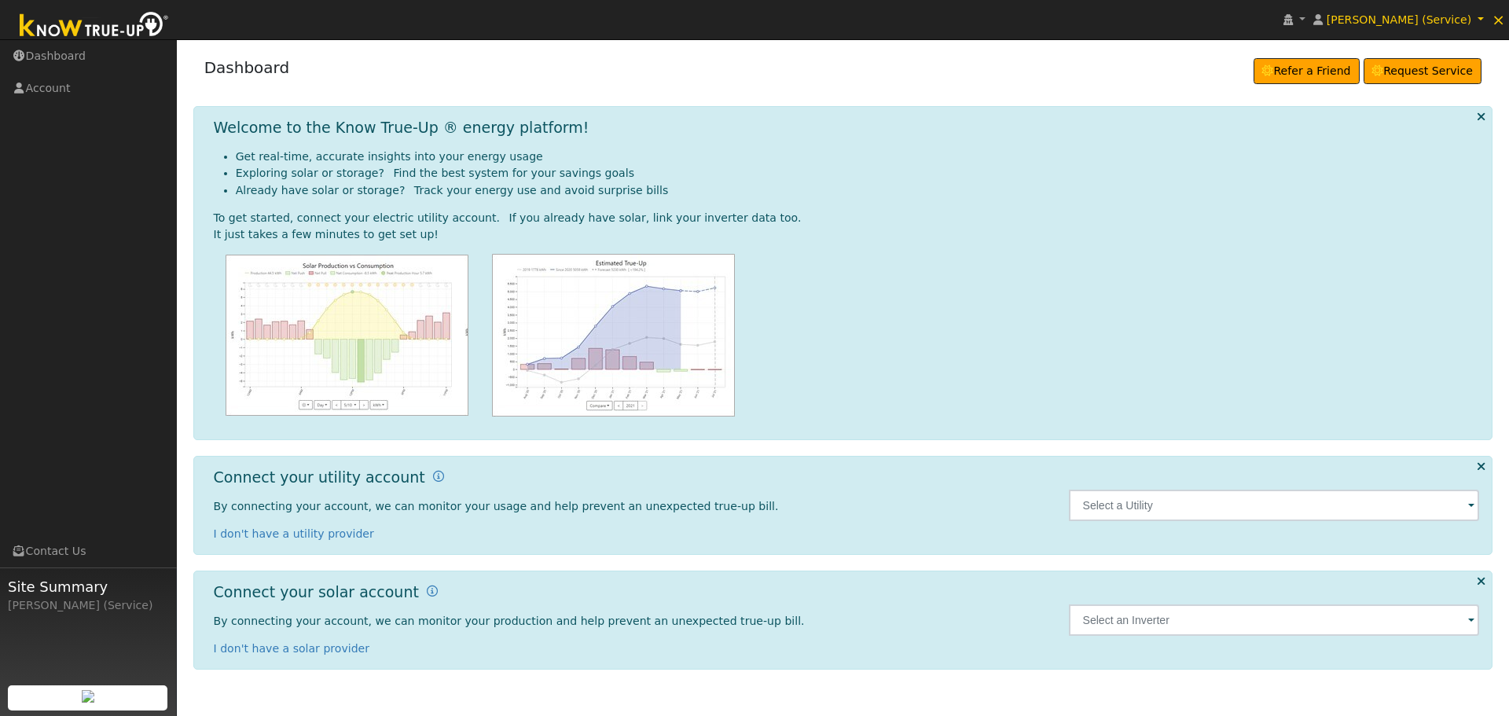
click at [46, 603] on div "[PERSON_NAME] (Service)" at bounding box center [88, 605] width 160 height 17
click at [46, 589] on span "Site Summary" at bounding box center [88, 586] width 160 height 21
click at [1150, 509] on input "text" at bounding box center [1274, 505] width 411 height 31
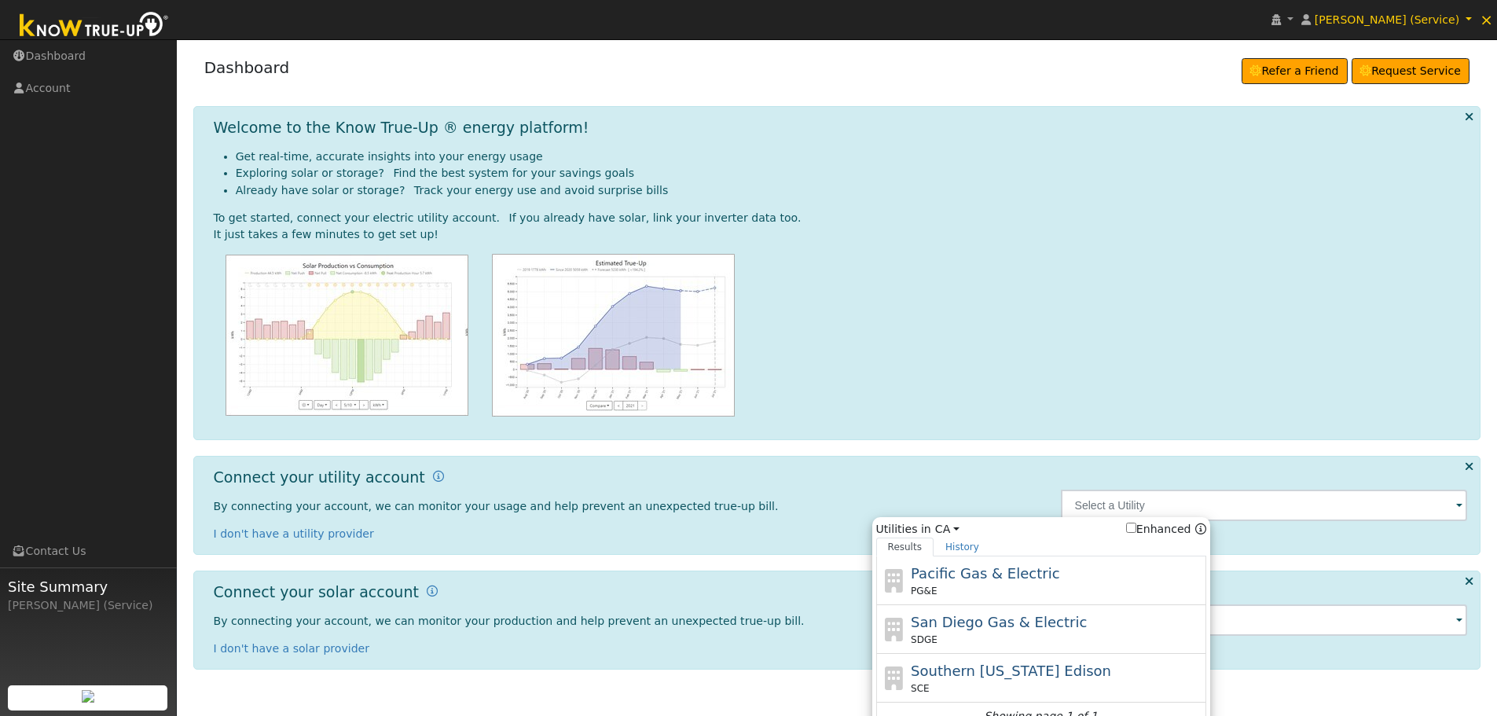
click at [1108, 339] on div at bounding box center [841, 335] width 1254 height 163
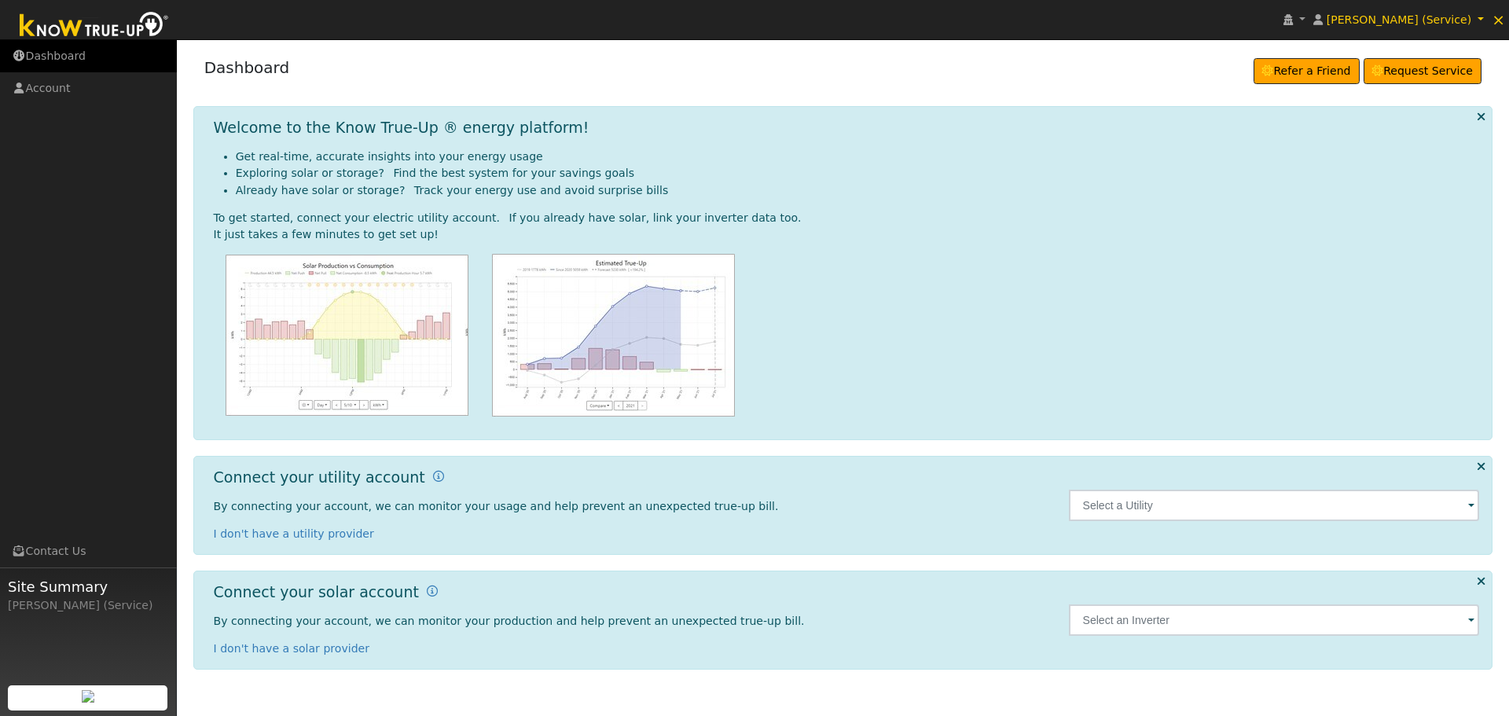
click at [78, 48] on link "Dashboard" at bounding box center [88, 56] width 177 height 32
click at [79, 24] on img at bounding box center [94, 26] width 165 height 35
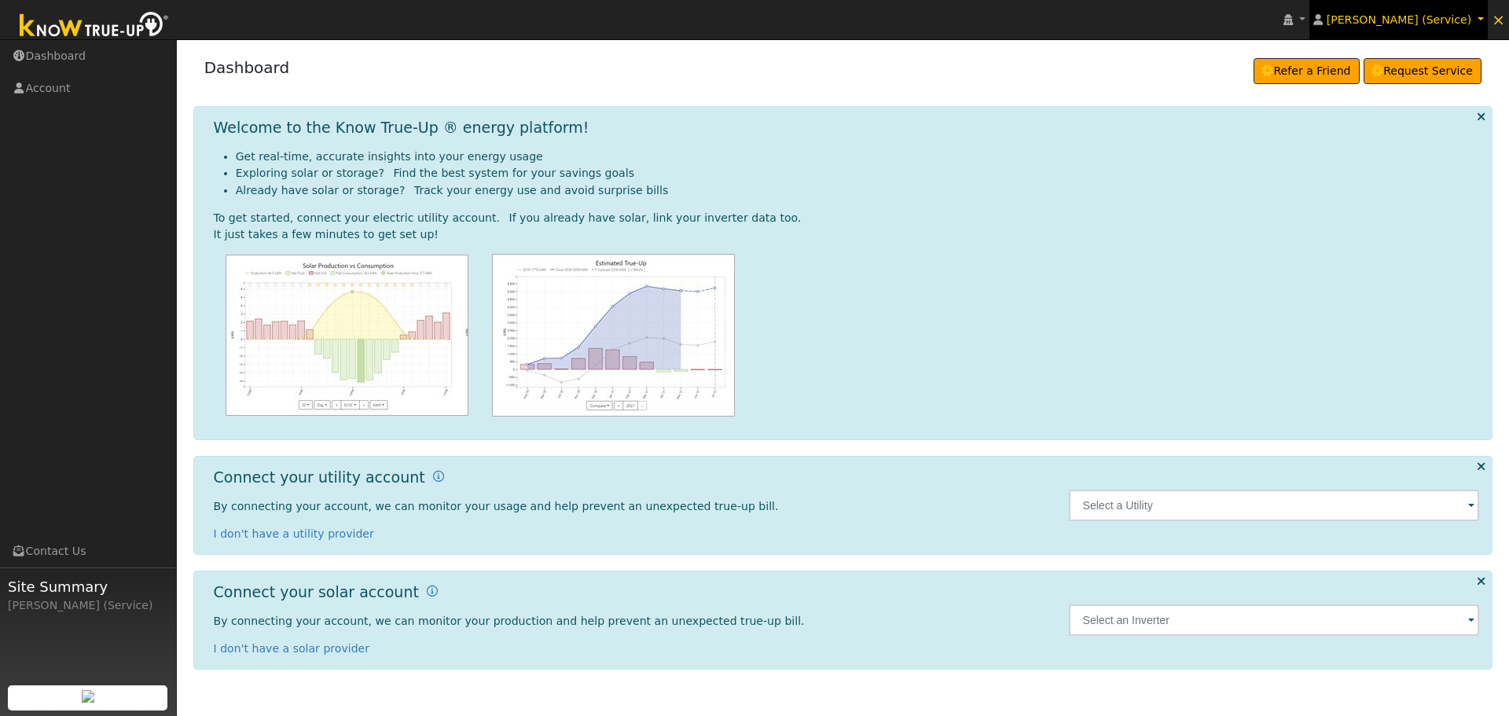
click at [1450, 17] on span "[PERSON_NAME] (Service)" at bounding box center [1398, 19] width 145 height 13
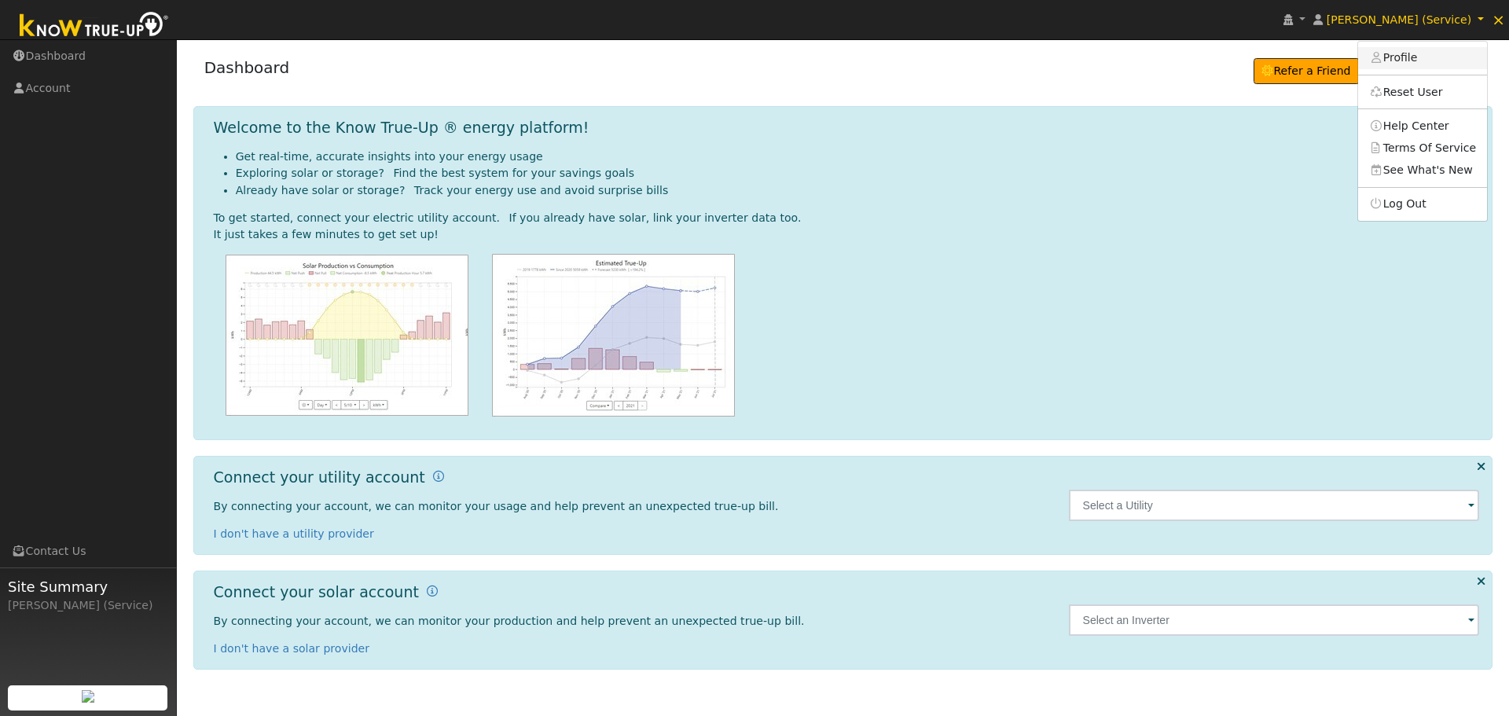
click at [1412, 56] on link "Profile" at bounding box center [1422, 58] width 129 height 22
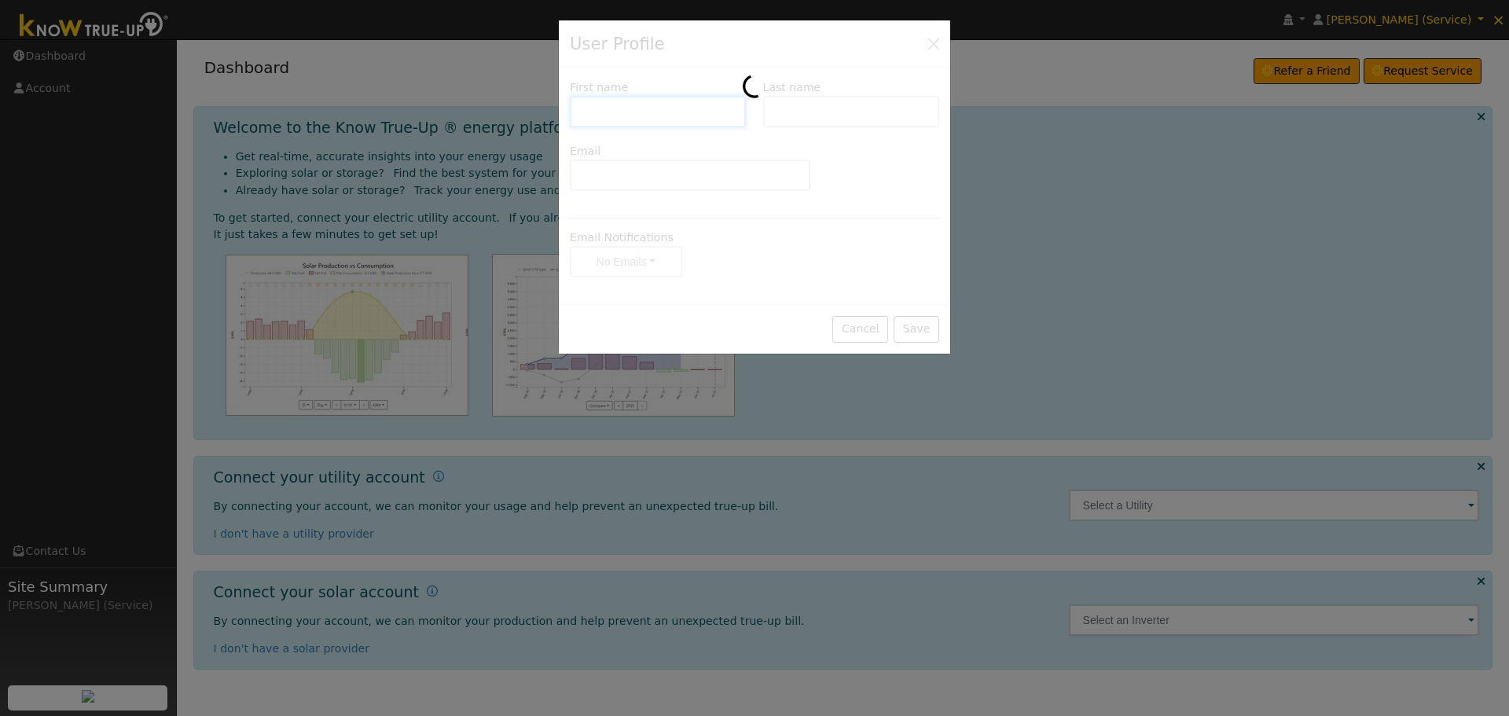
type input "[PERSON_NAME]"
type input "Barton (Service)"
type input "jeff@scoresheet.com"
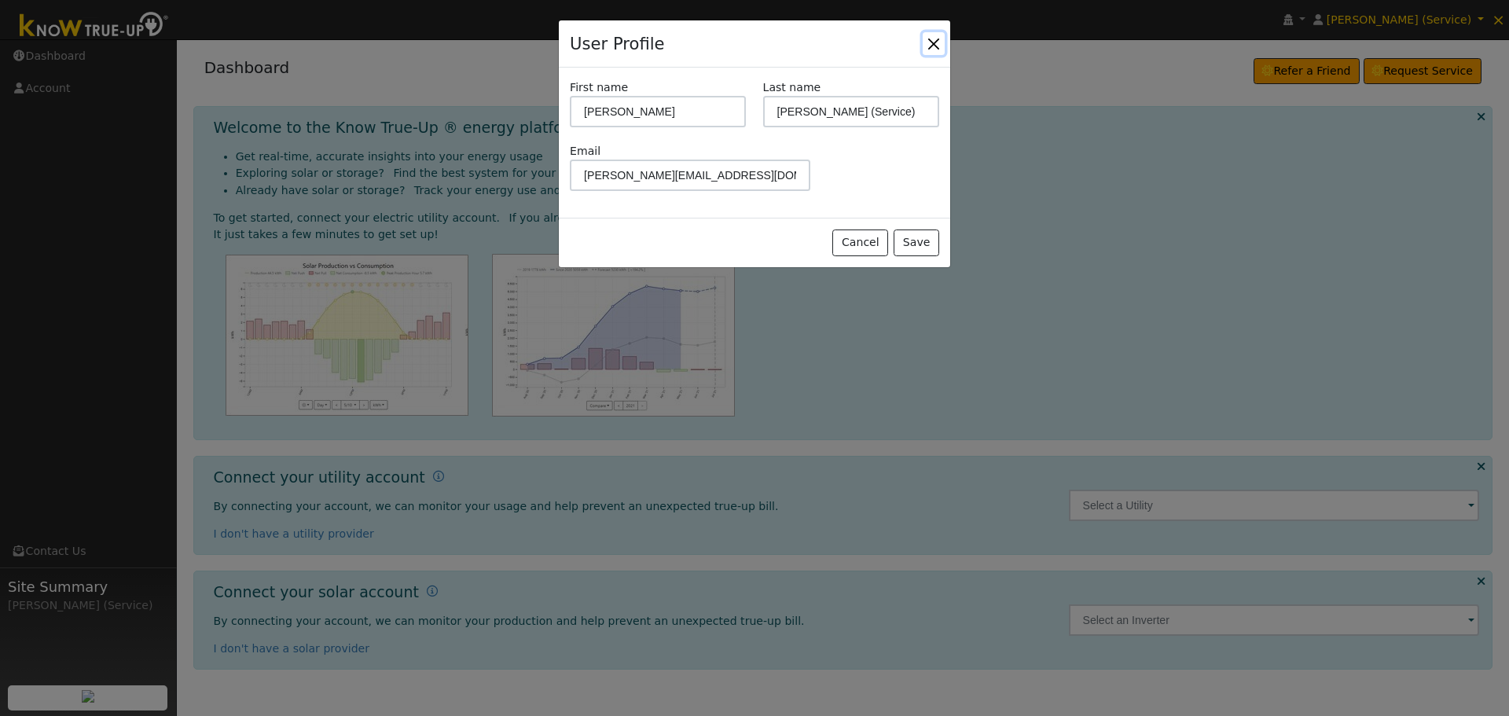
click at [935, 46] on button "Close" at bounding box center [934, 43] width 22 height 22
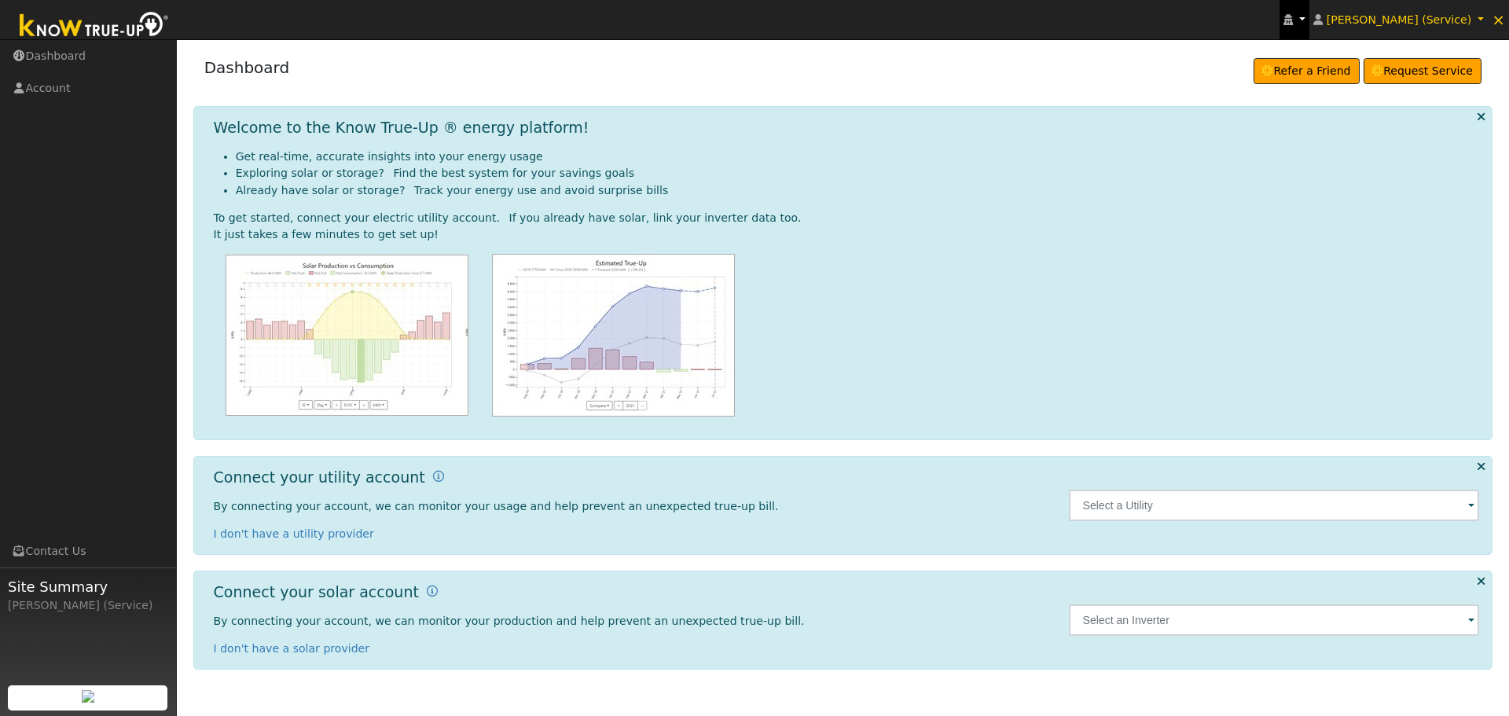
click at [1293, 24] on icon at bounding box center [1287, 19] width 9 height 11
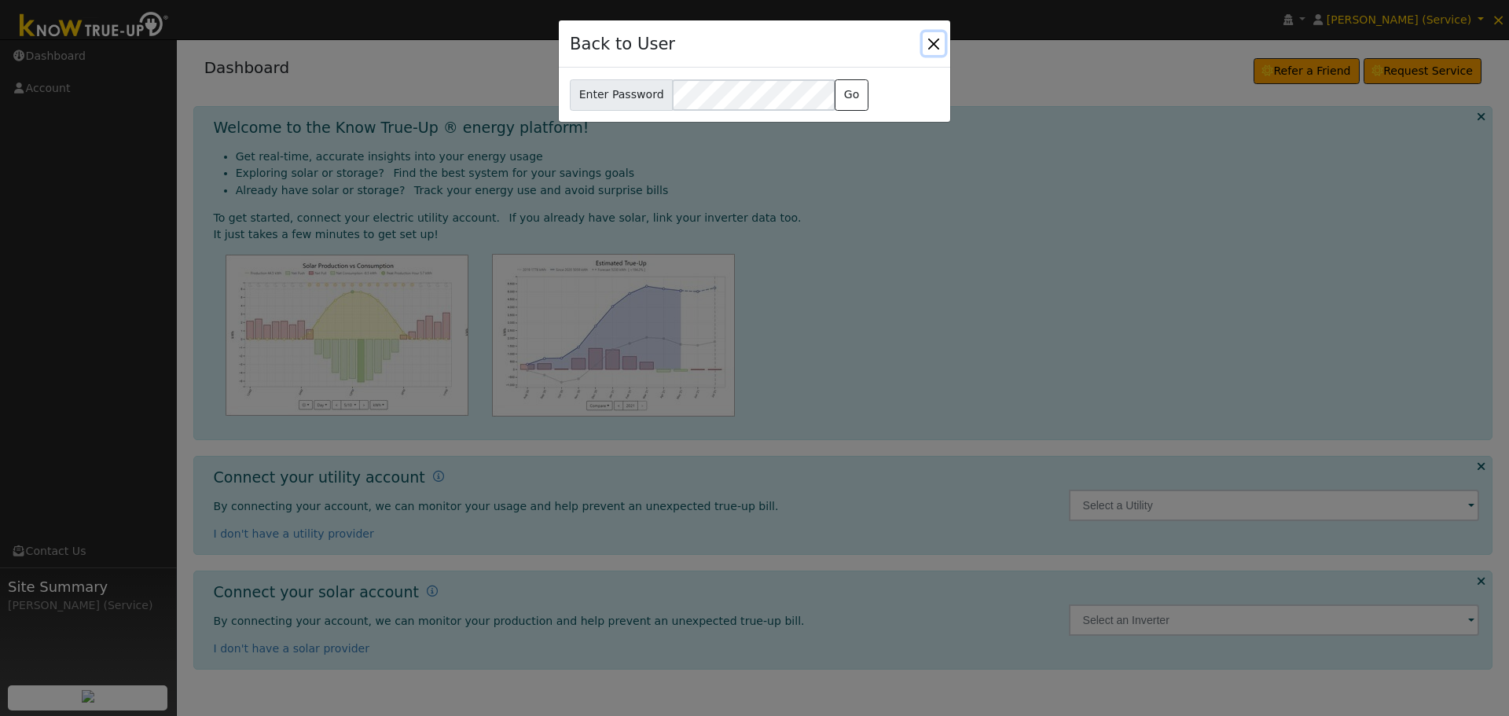
click at [932, 43] on button "Close" at bounding box center [934, 43] width 22 height 22
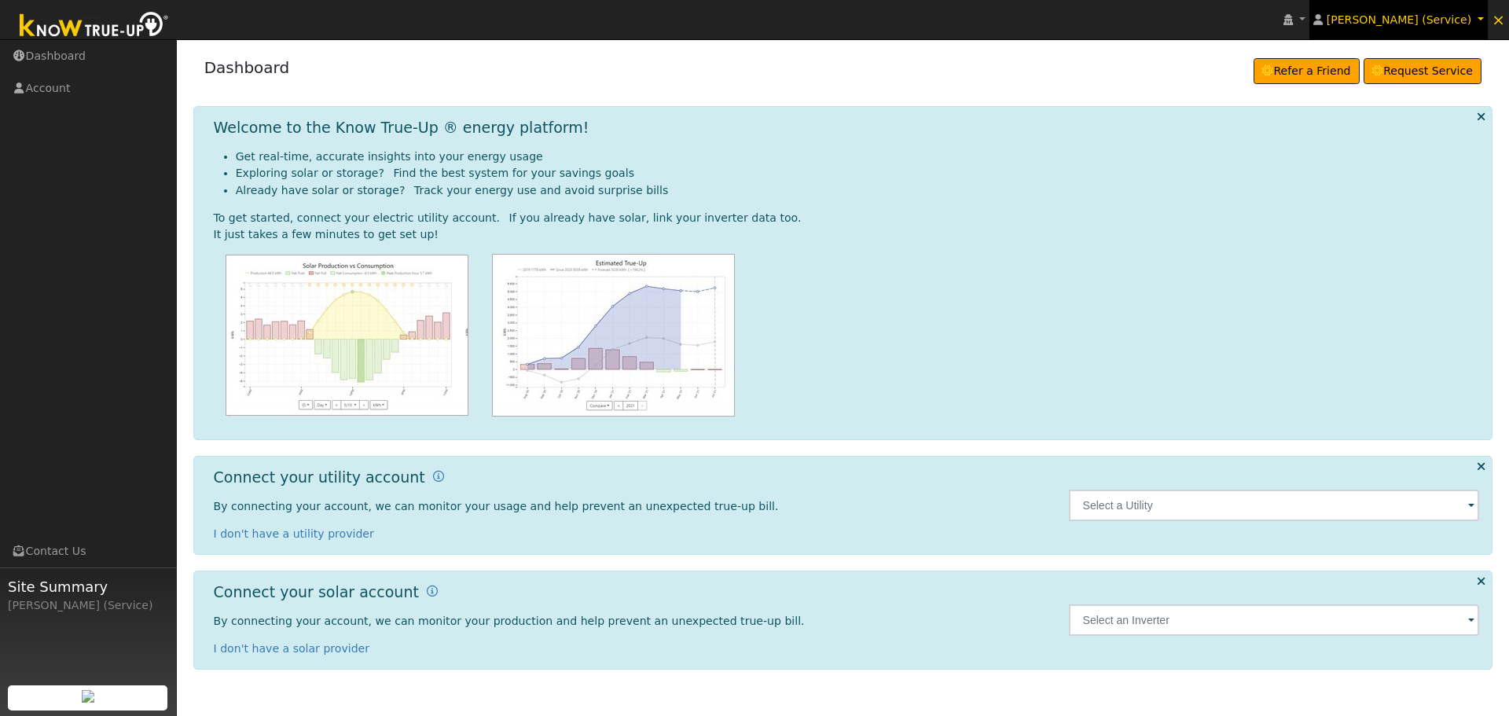
click at [1437, 24] on span "[PERSON_NAME] (Service)" at bounding box center [1398, 19] width 145 height 13
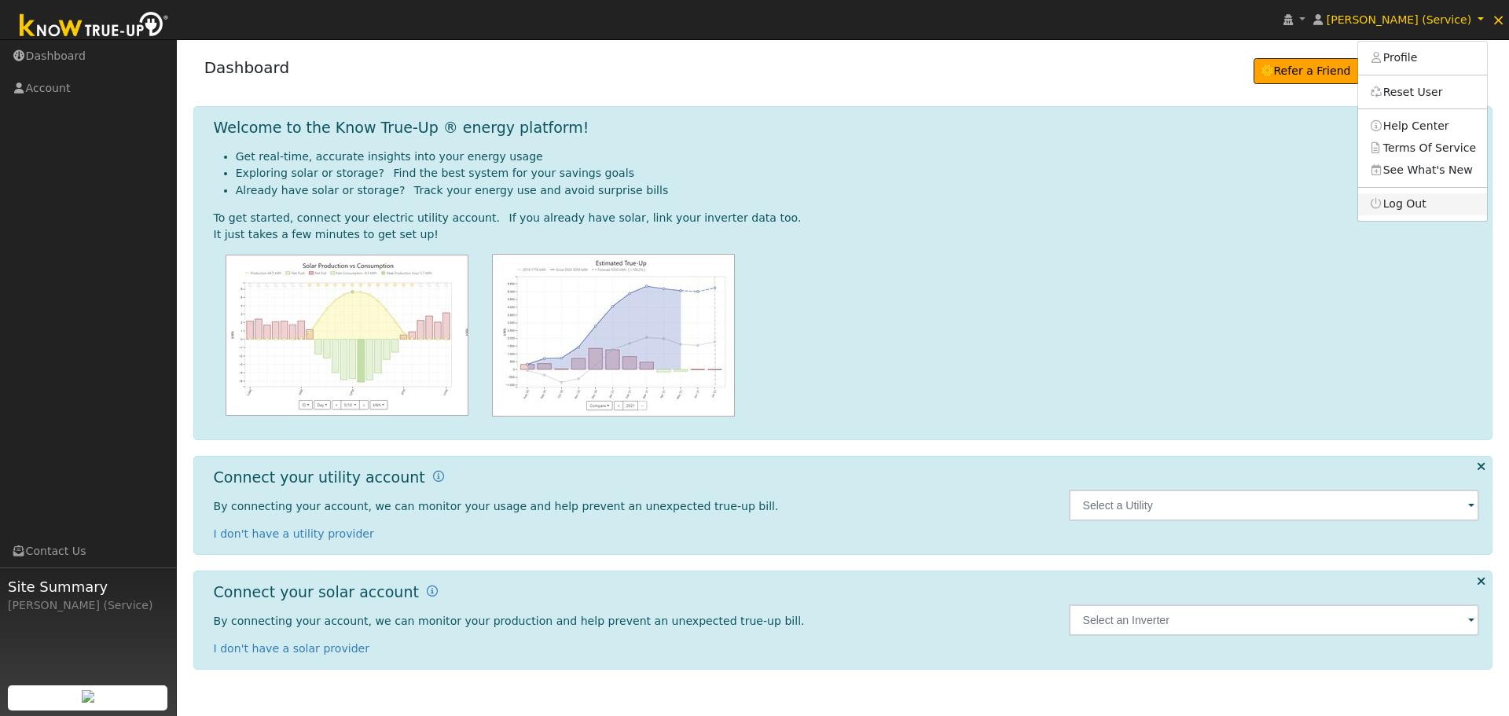
click at [1437, 204] on link "Log Out" at bounding box center [1422, 204] width 129 height 22
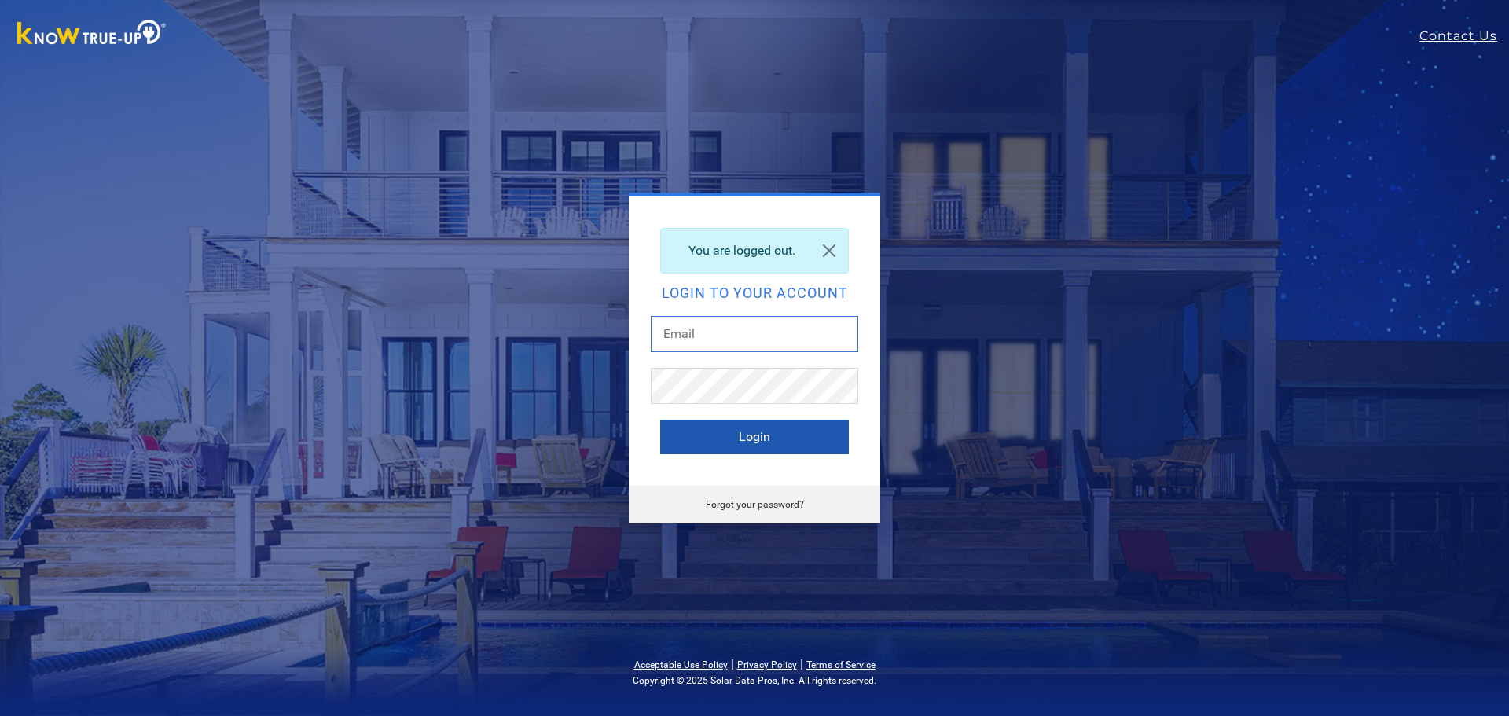
type input "[PERSON_NAME][EMAIL_ADDRESS][DOMAIN_NAME]"
click at [749, 439] on button "Login" at bounding box center [754, 437] width 189 height 35
